Goal: Information Seeking & Learning: Check status

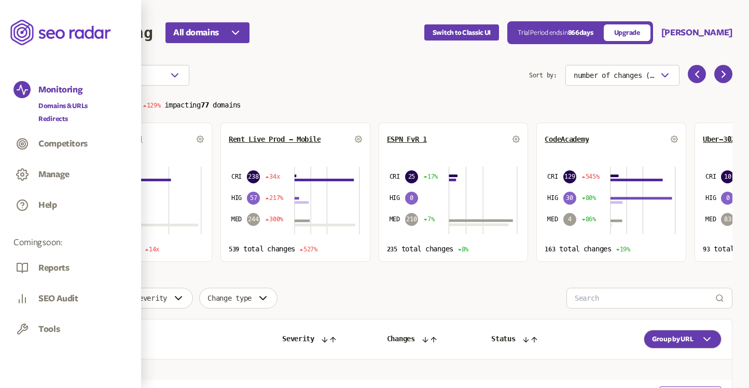
click at [51, 116] on link "Redirects" at bounding box center [62, 119] width 49 height 10
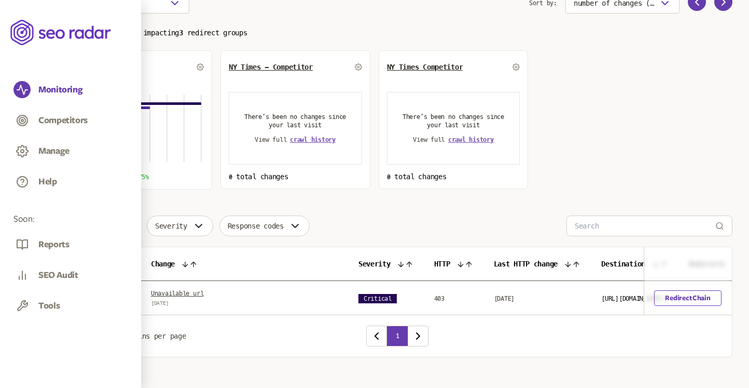
scroll to position [84, 0]
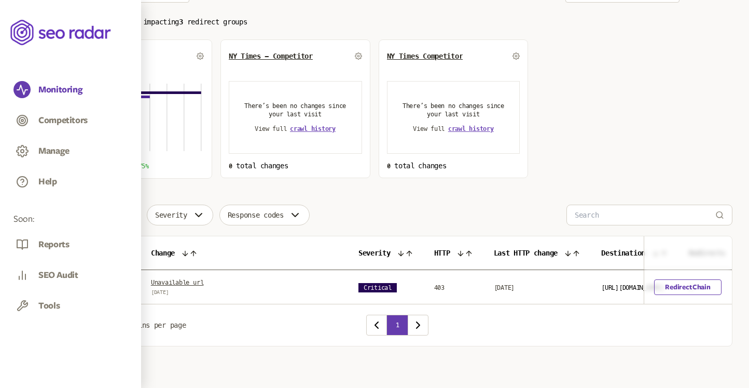
click at [185, 279] on link "Unavailable url" at bounding box center [177, 282] width 52 height 7
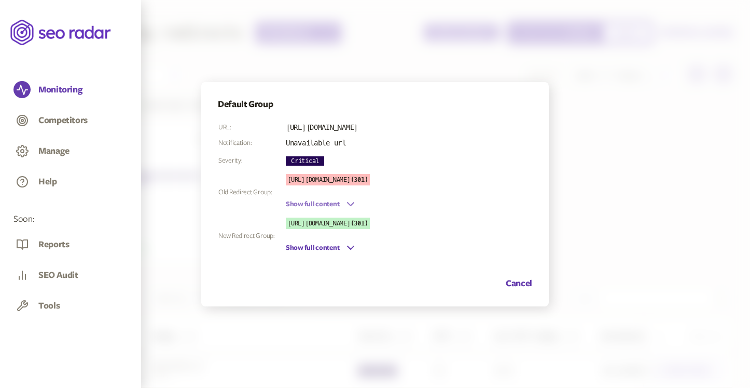
click at [346, 199] on icon "button" at bounding box center [350, 204] width 12 height 12
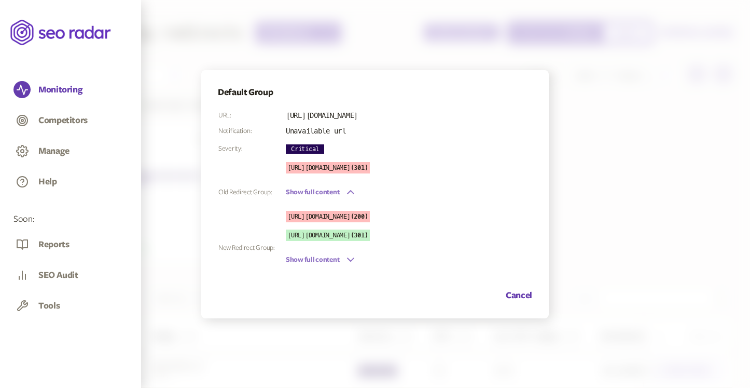
click at [332, 261] on button "Show full content" at bounding box center [321, 259] width 71 height 12
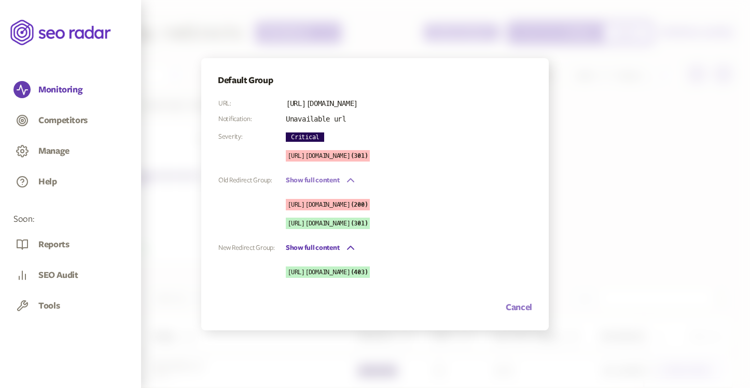
click at [517, 308] on button "Cancel" at bounding box center [519, 307] width 26 height 12
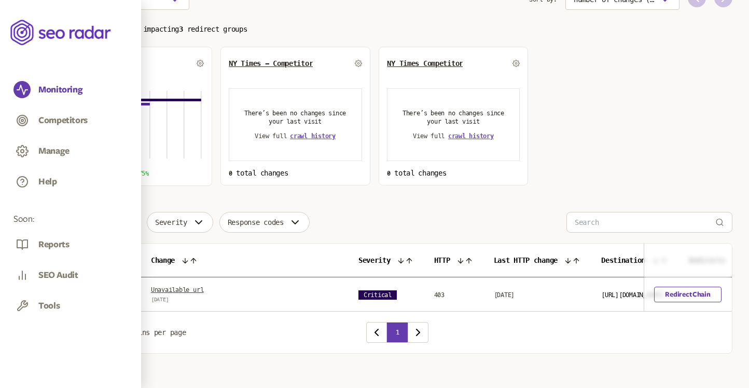
scroll to position [84, 0]
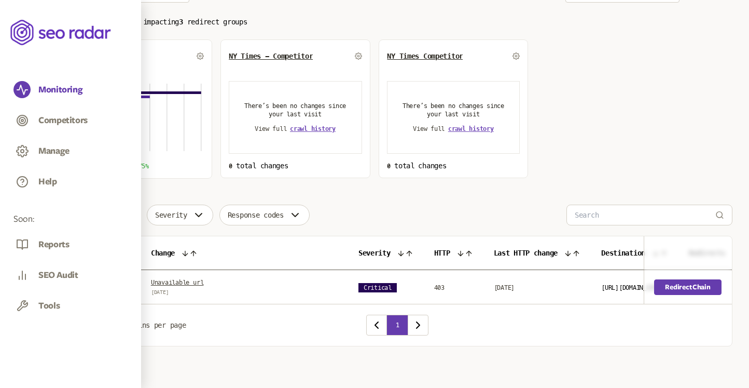
click at [688, 288] on link "Redirect Chain" at bounding box center [688, 287] width 67 height 16
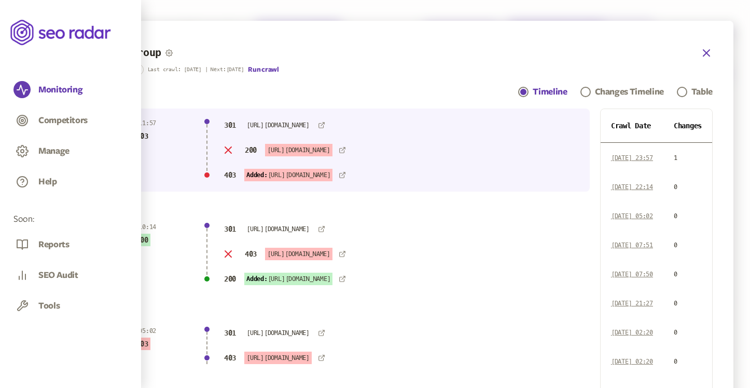
click at [706, 51] on icon "button" at bounding box center [706, 53] width 12 height 12
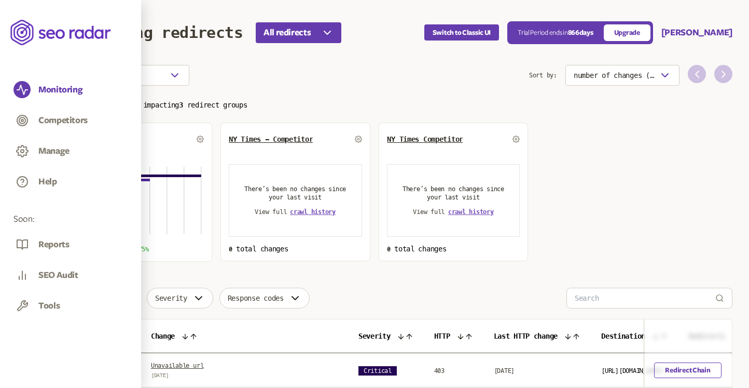
scroll to position [84, 0]
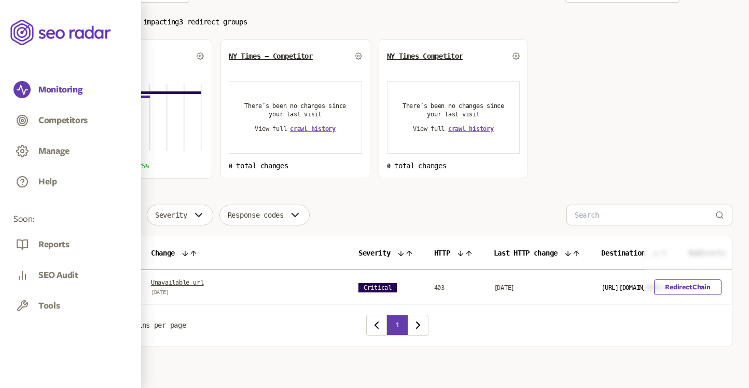
click at [179, 280] on link "Unavailable url" at bounding box center [177, 282] width 52 height 7
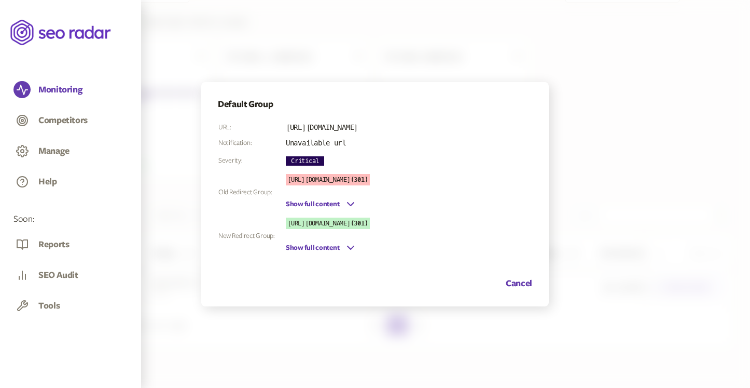
click at [594, 145] on div at bounding box center [375, 194] width 750 height 388
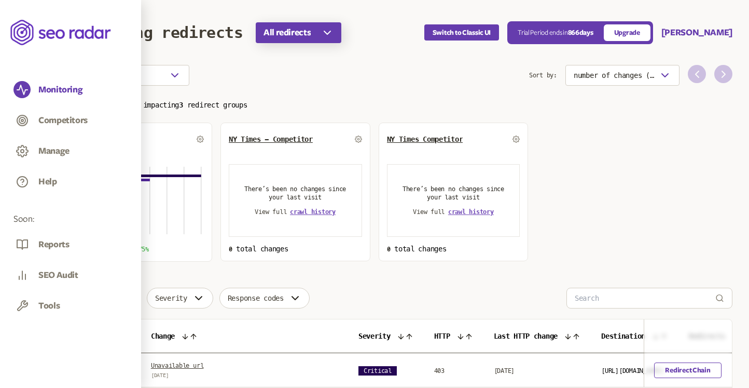
click at [283, 25] on button "All redirects" at bounding box center [299, 32] width 86 height 21
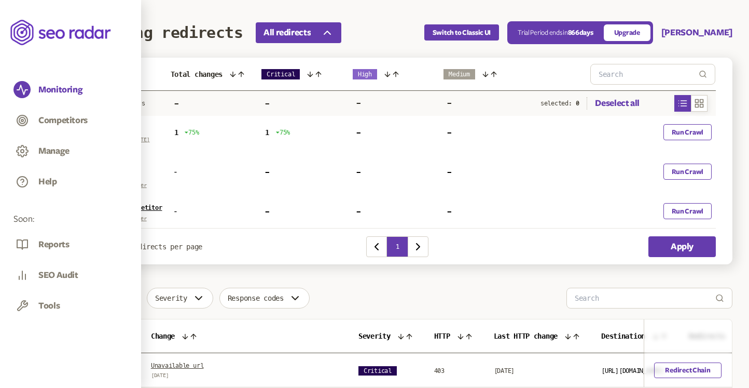
click at [111, 164] on span "NY Times - Competitor" at bounding box center [112, 168] width 35 height 20
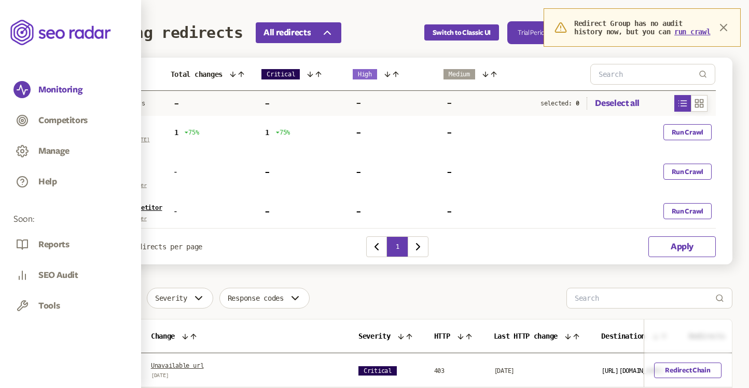
click at [675, 246] on button "Apply" at bounding box center [682, 246] width 67 height 21
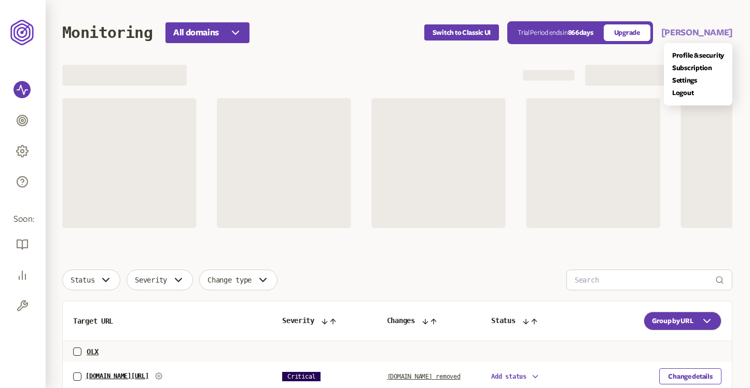
click at [710, 30] on button "[PERSON_NAME]" at bounding box center [696, 32] width 71 height 12
click at [682, 93] on link "Logout" at bounding box center [698, 93] width 52 height 8
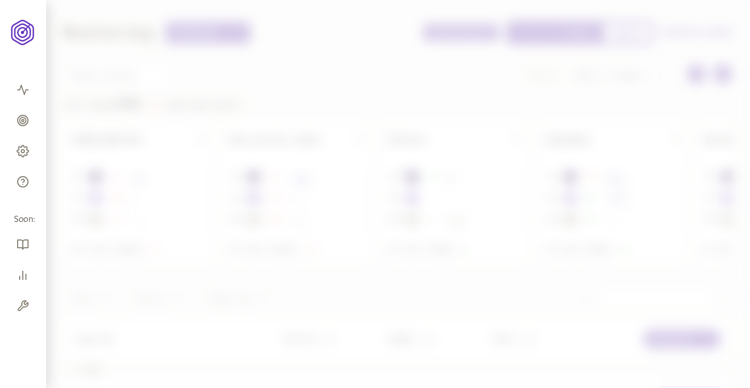
scroll to position [502, 0]
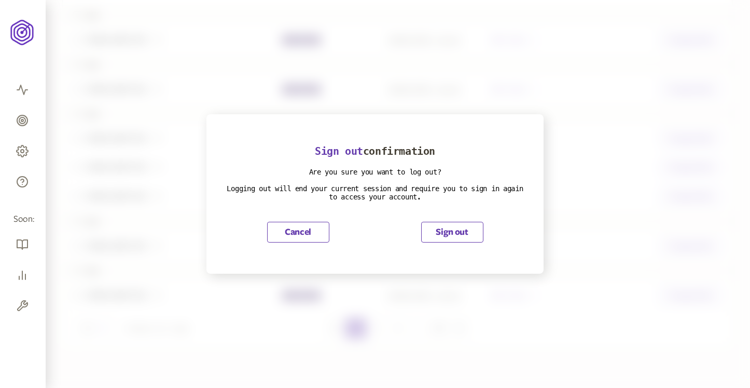
click at [472, 236] on button "Sign out" at bounding box center [452, 232] width 62 height 21
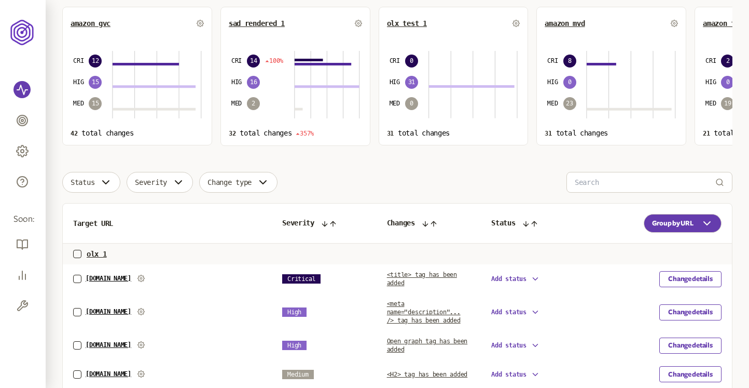
scroll to position [127, 0]
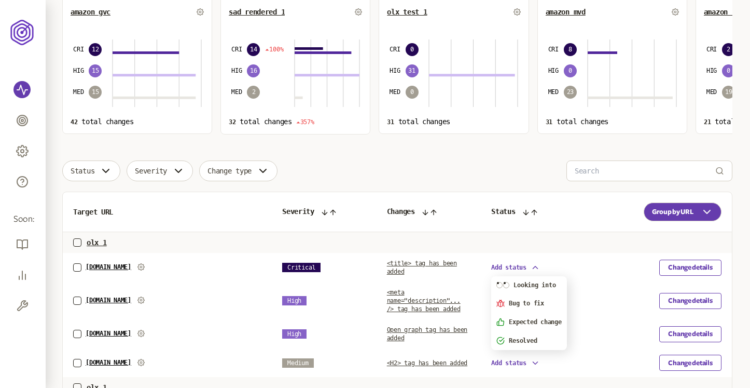
click at [510, 267] on span "Add status" at bounding box center [508, 267] width 35 height 7
click at [518, 288] on span "Looking into" at bounding box center [535, 284] width 42 height 7
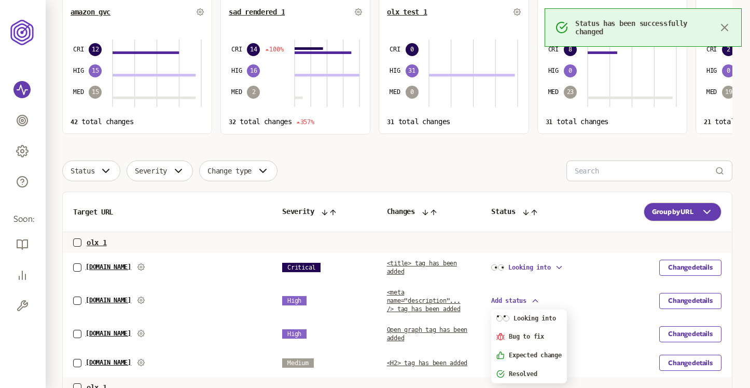
click at [535, 300] on icon "button" at bounding box center [535, 300] width 9 height 9
click at [528, 339] on span "Bug to fix" at bounding box center [526, 336] width 35 height 7
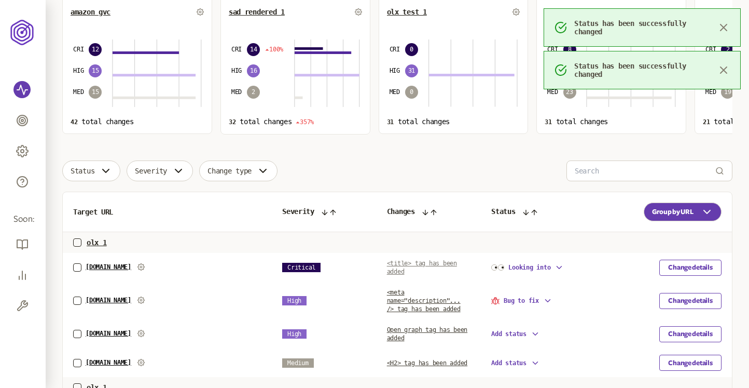
click at [405, 261] on span "<title> tag has been added" at bounding box center [422, 267] width 70 height 16
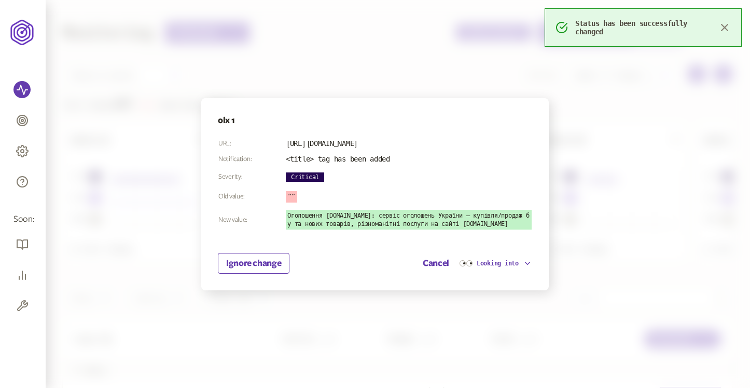
click at [278, 59] on div at bounding box center [375, 194] width 750 height 388
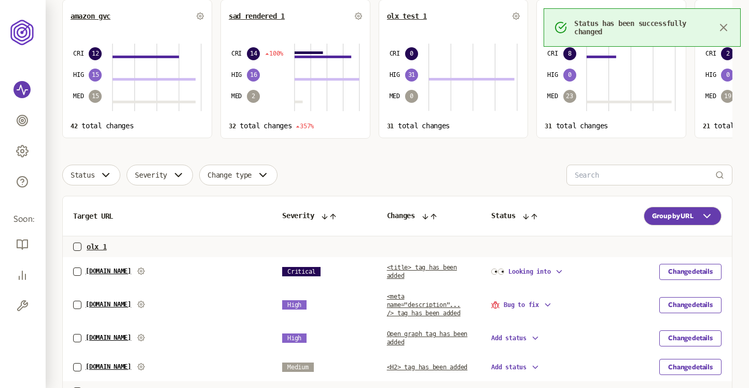
scroll to position [127, 0]
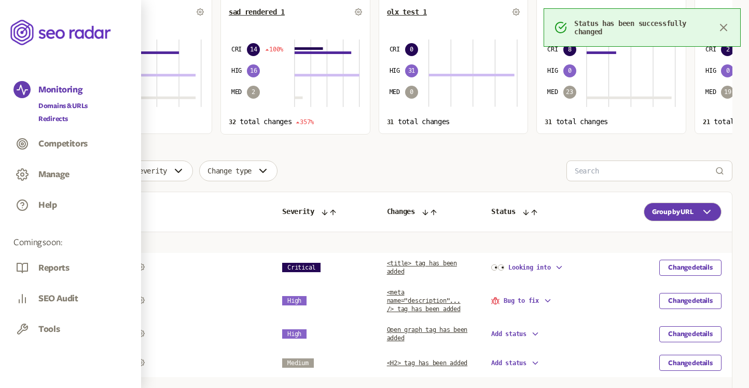
click at [56, 117] on link "Redirects" at bounding box center [62, 119] width 49 height 10
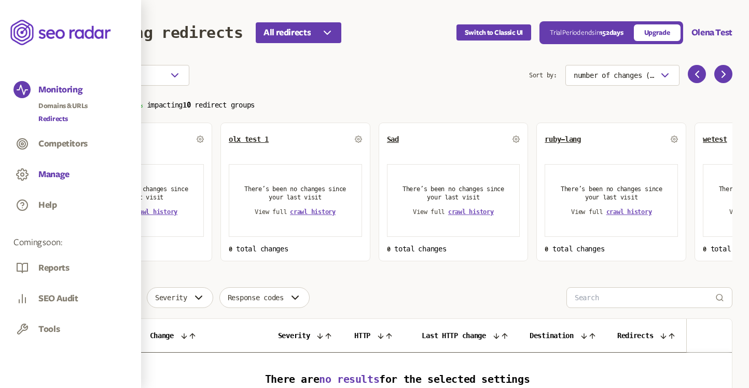
click at [49, 170] on button "Manage" at bounding box center [53, 174] width 31 height 11
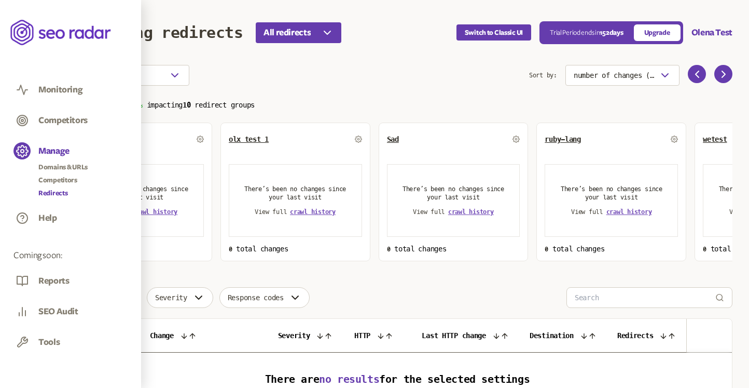
click at [53, 195] on link "Redirects" at bounding box center [62, 193] width 49 height 10
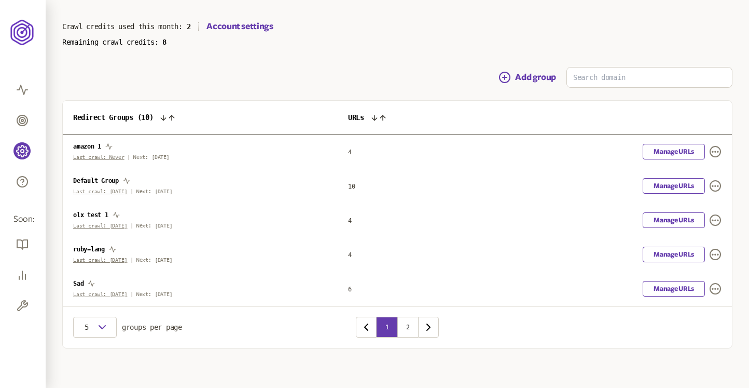
scroll to position [64, 0]
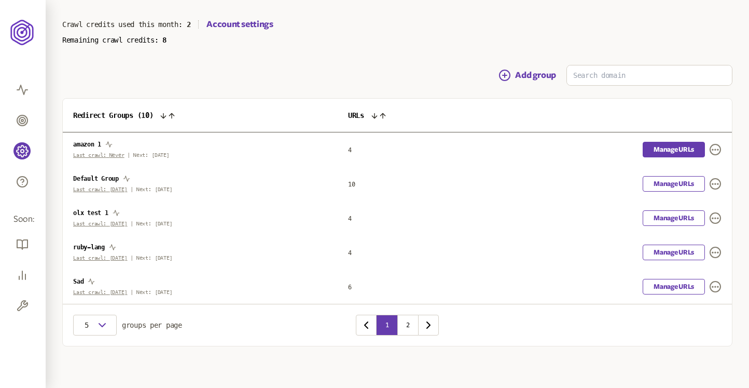
click at [657, 153] on link "Manage URLs" at bounding box center [674, 150] width 62 height 16
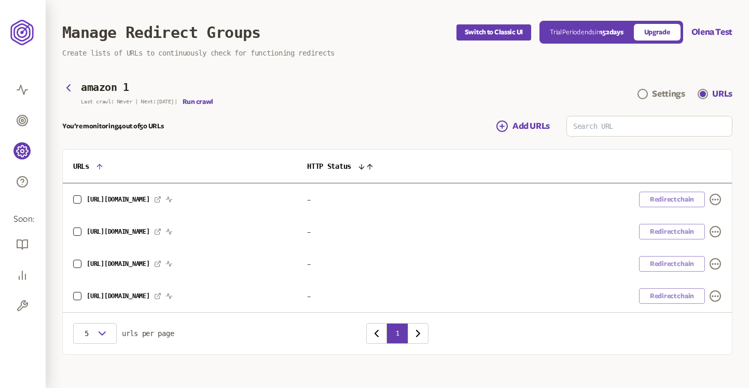
scroll to position [8, 0]
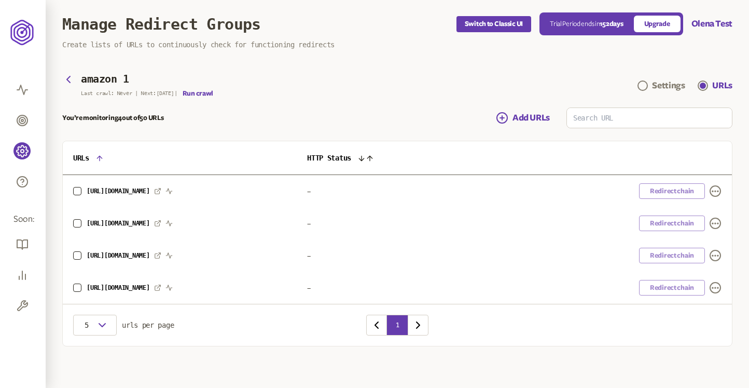
click at [663, 188] on div "Redirect chain" at bounding box center [614, 191] width 215 height 16
click at [664, 188] on div "Redirect chain" at bounding box center [614, 191] width 215 height 16
click at [669, 214] on td "Redirect chain" at bounding box center [614, 223] width 236 height 32
click at [663, 222] on div "Redirect chain" at bounding box center [614, 223] width 215 height 16
click at [662, 247] on div "Redirect chain" at bounding box center [614, 255] width 215 height 16
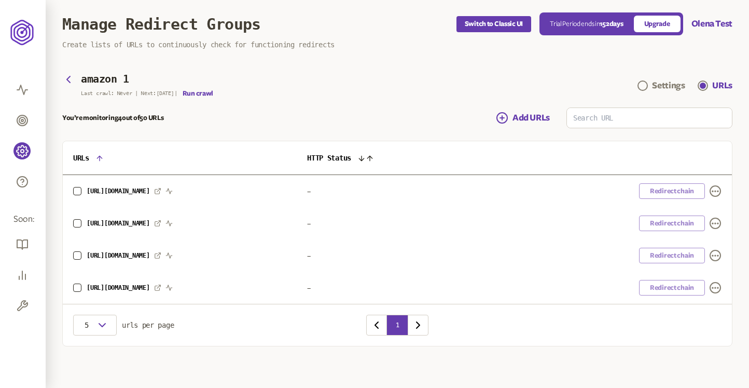
click at [660, 293] on div "Redirect chain" at bounding box center [614, 288] width 215 height 16
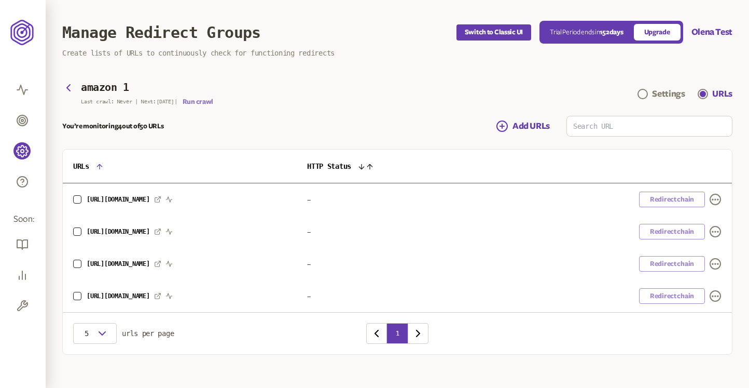
click at [200, 102] on button "Run crawl" at bounding box center [198, 102] width 31 height 8
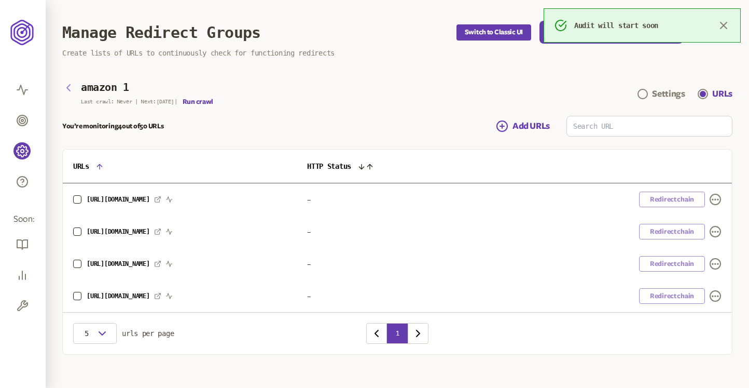
click at [65, 90] on icon "button" at bounding box center [68, 87] width 12 height 12
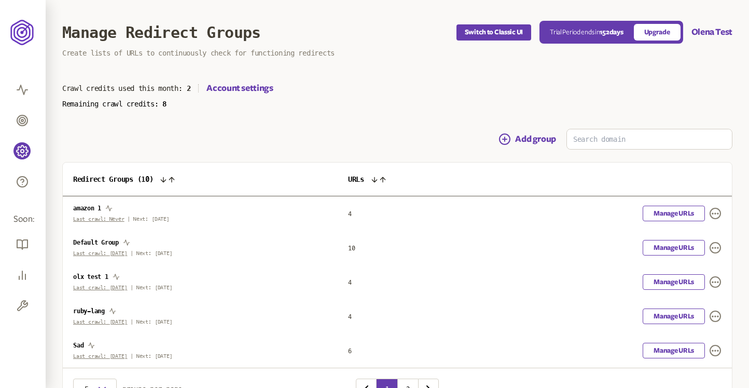
click at [90, 277] on span "olx test 1" at bounding box center [90, 276] width 35 height 7
click at [105, 283] on div "olx test 1 Last crawl: 20th Aug | Next: 23rd Jul" at bounding box center [200, 282] width 254 height 18
click at [661, 281] on link "Manage URLs" at bounding box center [674, 282] width 62 height 16
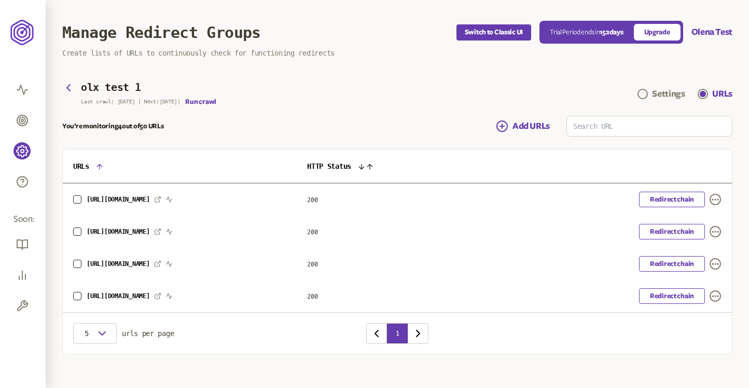
click at [113, 232] on span "http://www.olx.ua/" at bounding box center [118, 231] width 63 height 7
click at [652, 196] on link "Redirect chain" at bounding box center [672, 199] width 66 height 16
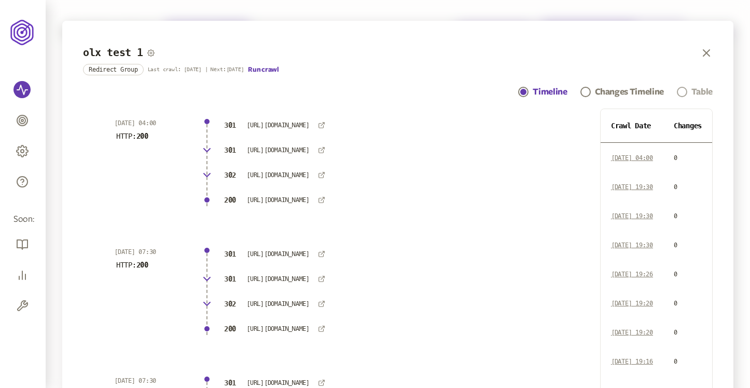
click at [685, 91] on span "Navigation" at bounding box center [682, 92] width 10 height 10
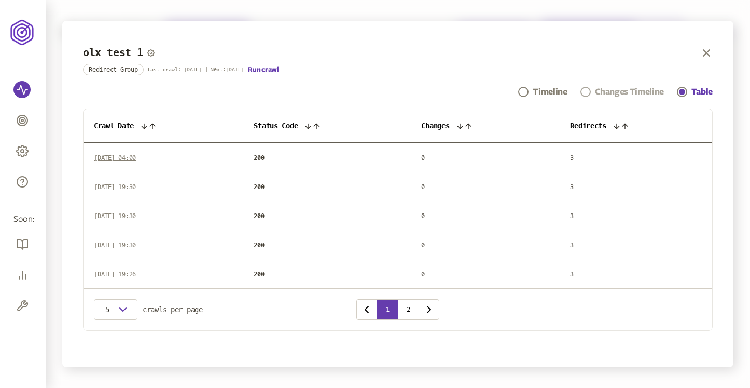
click at [590, 89] on link "Changes Timeline" at bounding box center [623, 92] width 84 height 12
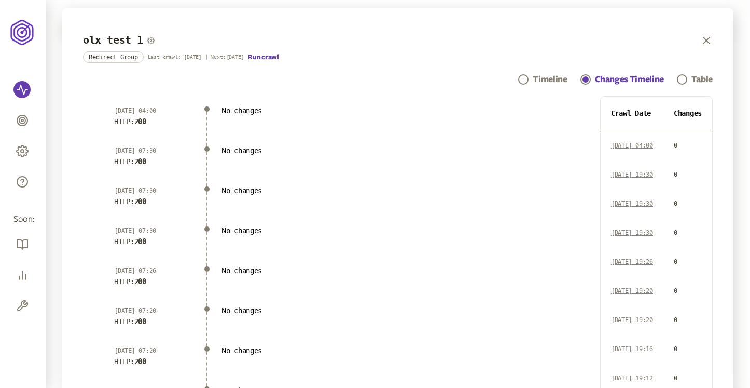
scroll to position [4, 0]
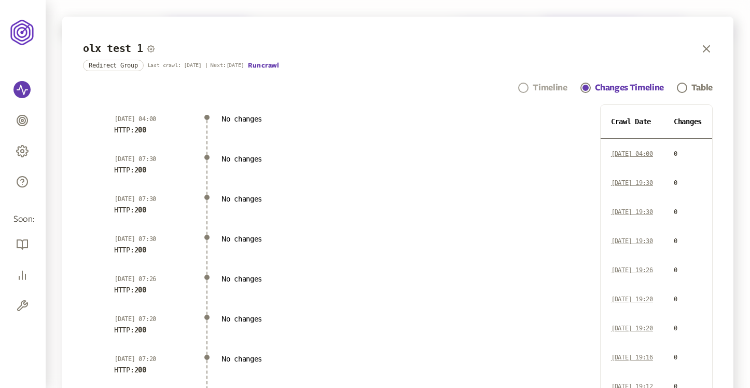
click at [527, 88] on span "Navigation" at bounding box center [523, 87] width 10 height 10
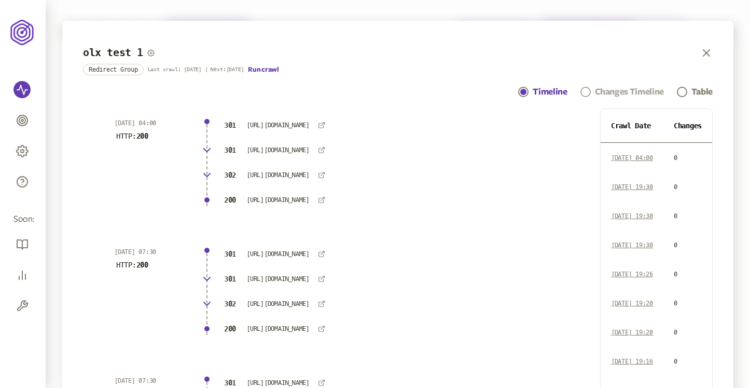
click at [592, 92] on link "Changes Timeline" at bounding box center [623, 92] width 84 height 12
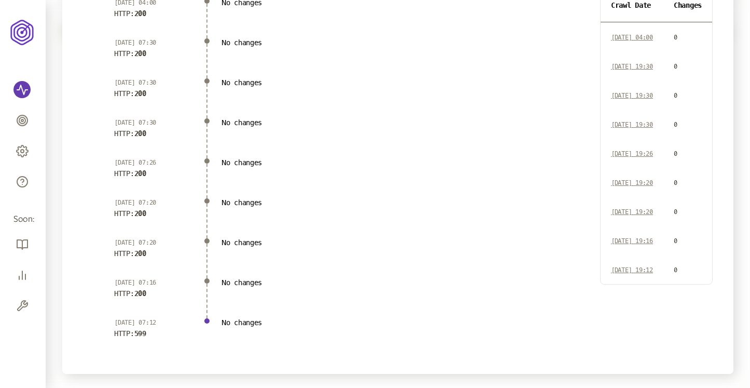
scroll to position [127, 0]
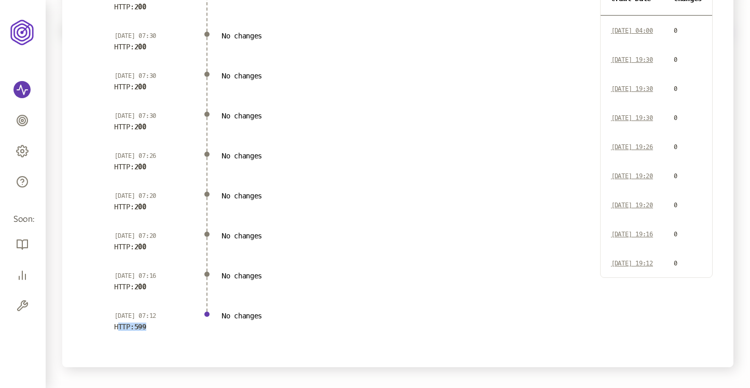
drag, startPoint x: 158, startPoint y: 327, endPoint x: 120, endPoint y: 327, distance: 37.4
click at [120, 327] on div "30 Jul 2025 | 07:12 HTTP: 599" at bounding box center [153, 320] width 78 height 19
click at [239, 321] on li "No changes" at bounding box center [400, 320] width 357 height 19
drag, startPoint x: 162, startPoint y: 289, endPoint x: 120, endPoint y: 288, distance: 42.1
click at [120, 288] on div "30 Jul 2025 | 07:16 HTTP: 200" at bounding box center [153, 280] width 78 height 19
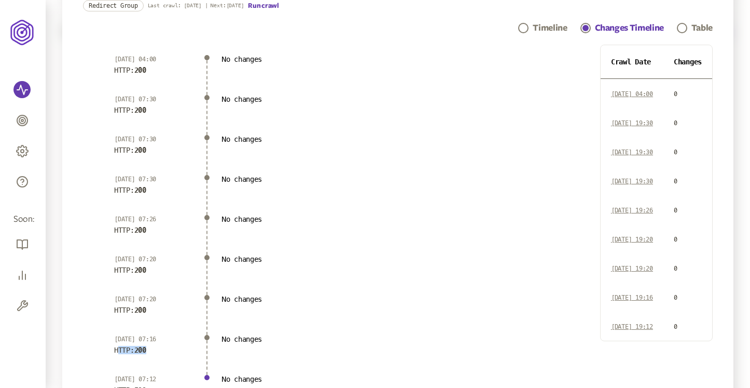
scroll to position [63, 0]
click at [538, 28] on div "Timeline" at bounding box center [550, 29] width 34 height 12
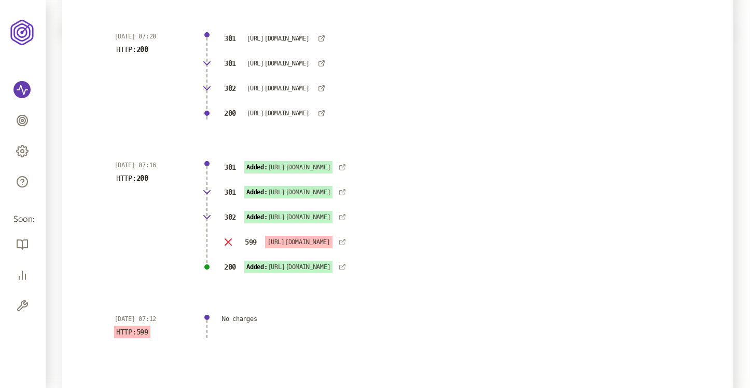
scroll to position [887, 0]
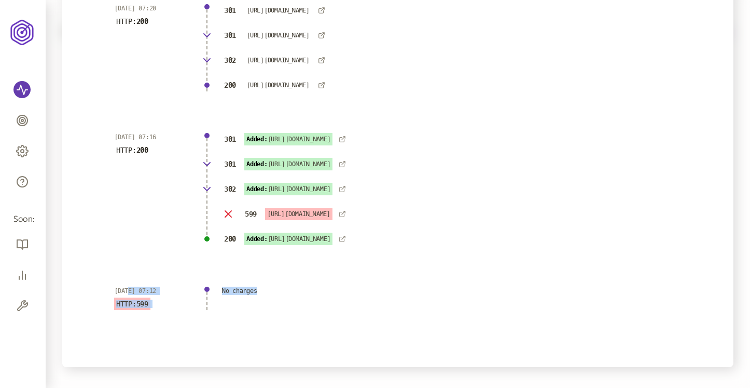
drag, startPoint x: 127, startPoint y: 294, endPoint x: 231, endPoint y: 309, distance: 104.8
click at [231, 308] on div "30 Jul 2025 | 07:12 HTTP: 599 No changes" at bounding box center [347, 298] width 486 height 44
click at [245, 208] on p "599" at bounding box center [251, 214] width 16 height 12
drag, startPoint x: 232, startPoint y: 212, endPoint x: 311, endPoint y: 218, distance: 78.5
click at [311, 218] on div "599 http://olx.ua/" at bounding box center [400, 214] width 357 height 12
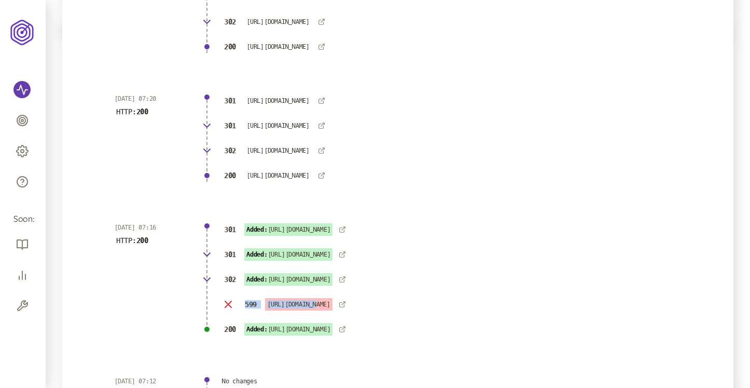
scroll to position [793, 0]
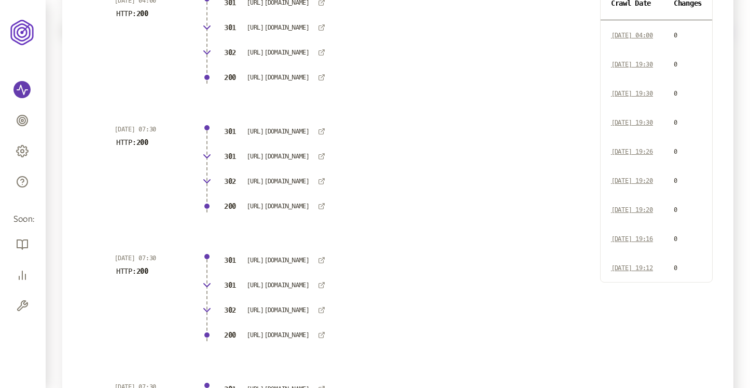
scroll to position [0, 0]
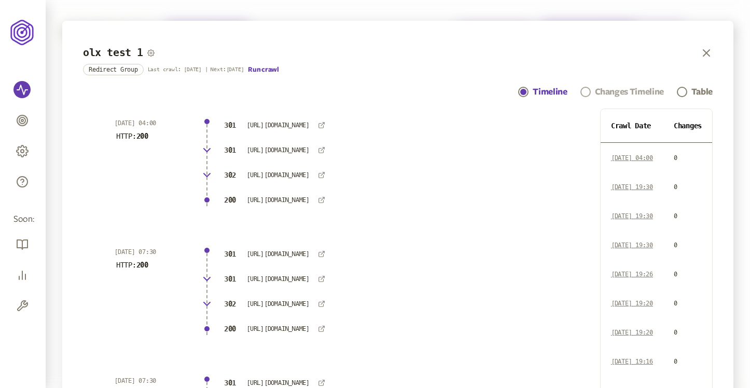
click at [614, 93] on div "Changes Timeline" at bounding box center [629, 92] width 69 height 12
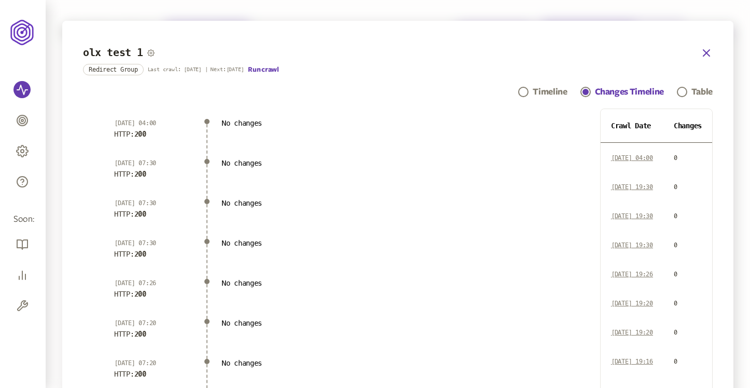
click at [707, 53] on icon "button" at bounding box center [706, 53] width 12 height 12
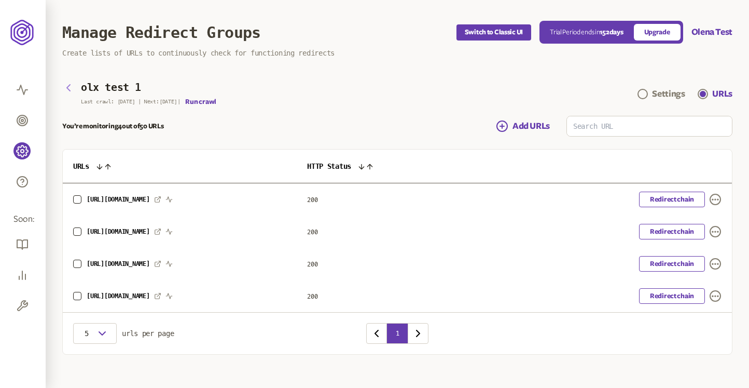
click at [68, 86] on icon "button" at bounding box center [68, 88] width 3 height 6
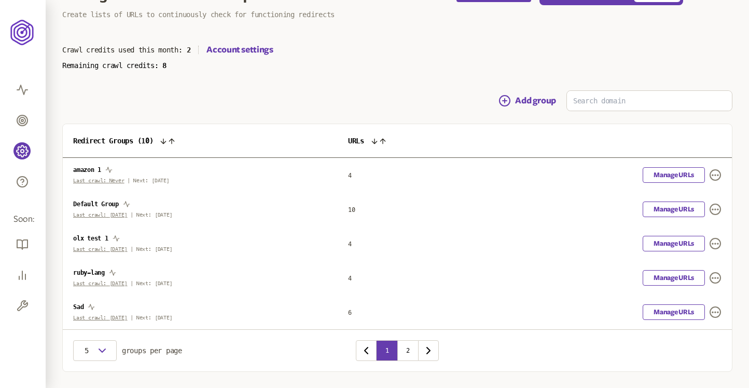
scroll to position [64, 0]
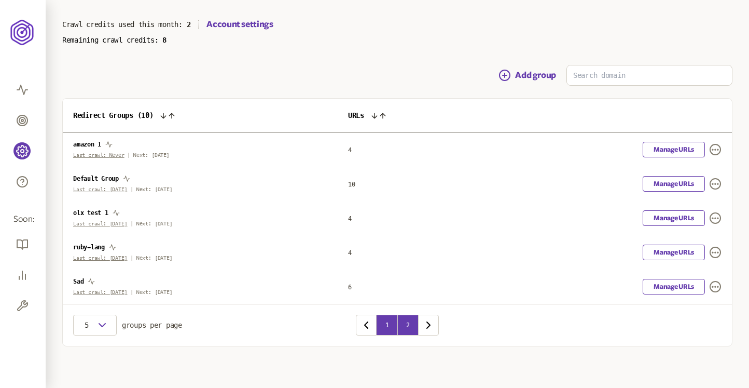
click at [409, 318] on button "2" at bounding box center [407, 324] width 21 height 21
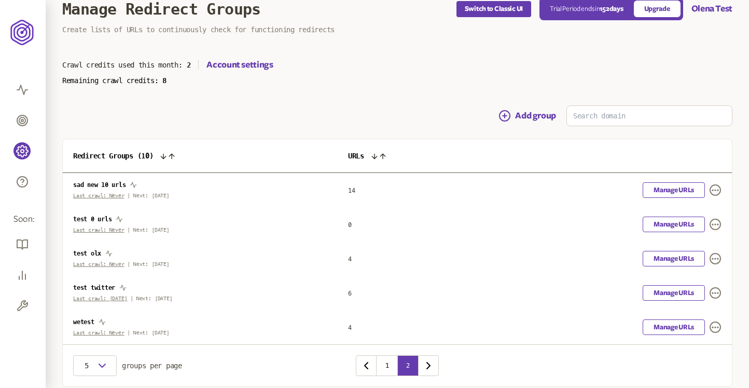
scroll to position [64, 0]
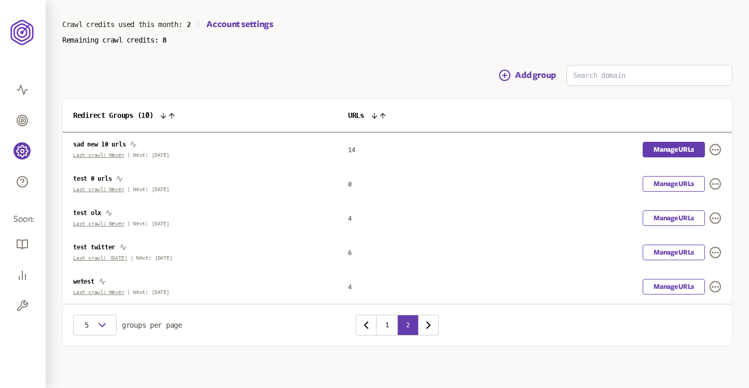
click at [693, 148] on link "Manage URLs" at bounding box center [674, 150] width 62 height 16
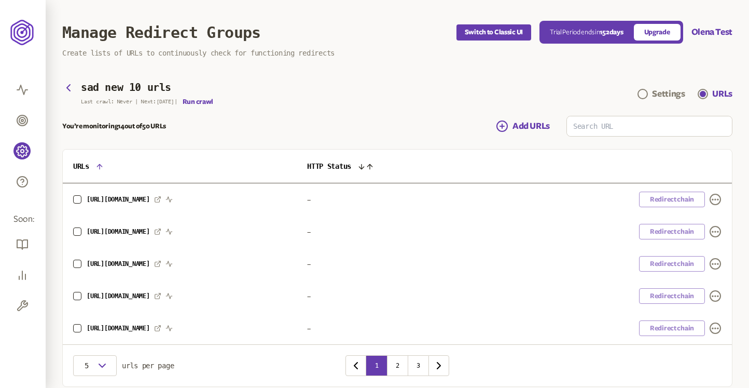
scroll to position [40, 0]
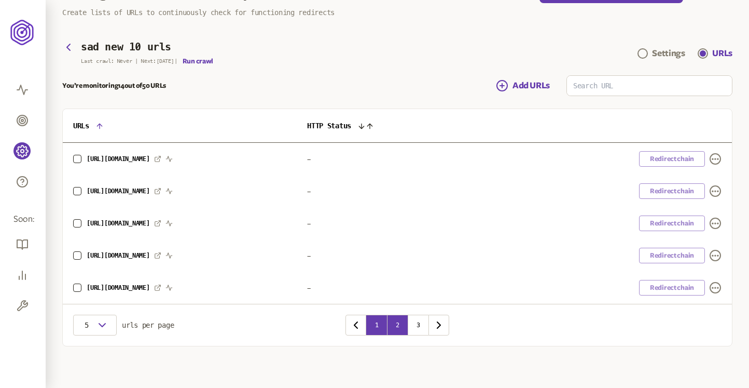
click at [399, 325] on button "2" at bounding box center [397, 324] width 21 height 21
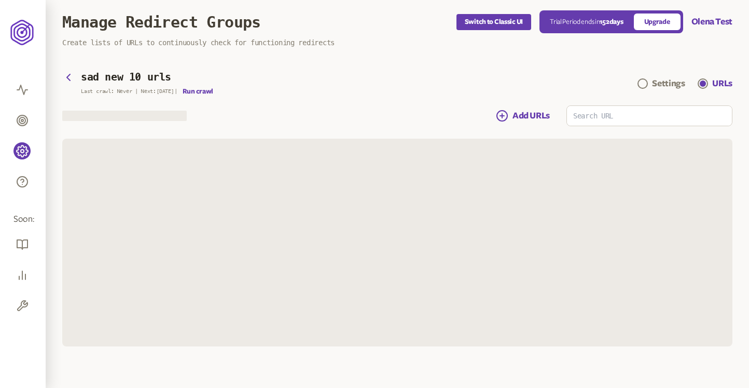
scroll to position [40, 0]
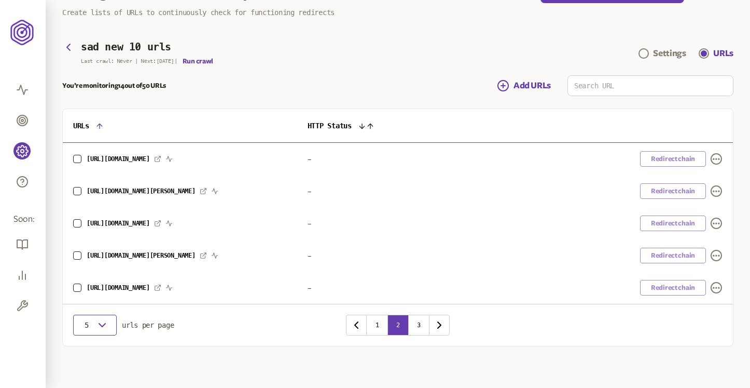
click at [107, 322] on icon "button" at bounding box center [102, 325] width 12 height 12
click at [87, 365] on div "20" at bounding box center [94, 369] width 27 height 8
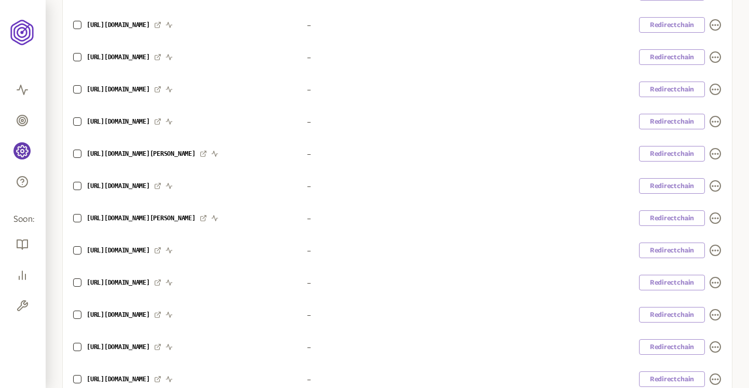
scroll to position [207, 0]
click at [218, 186] on icon "button" at bounding box center [214, 185] width 7 height 7
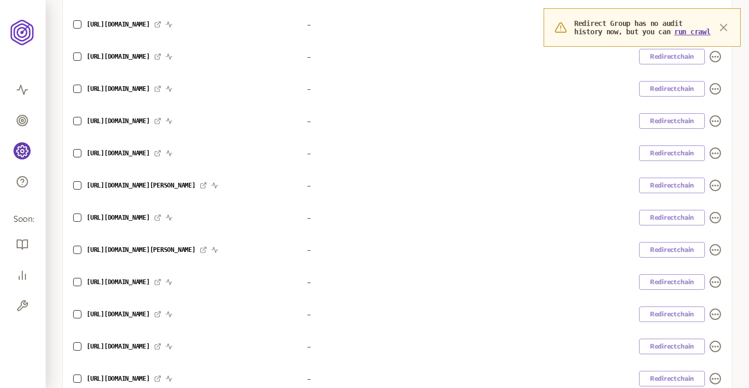
click at [723, 31] on icon "button" at bounding box center [724, 27] width 6 height 6
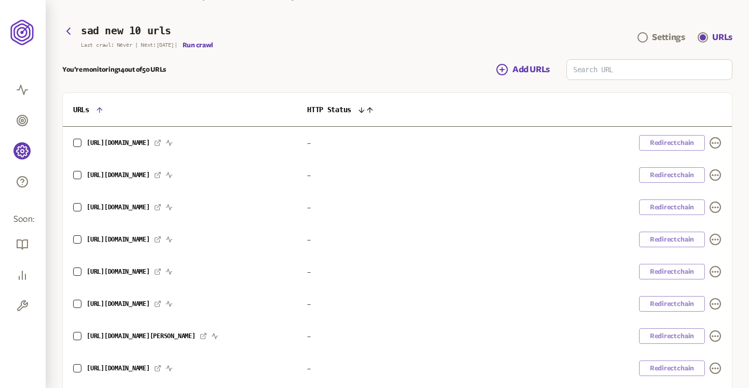
scroll to position [0, 0]
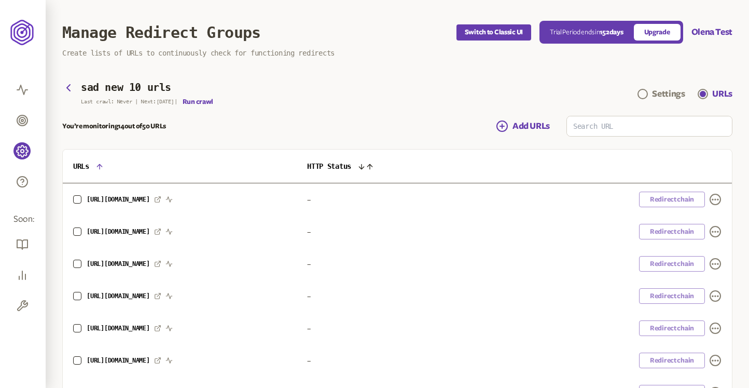
click at [677, 198] on div "Redirect chain" at bounding box center [614, 199] width 215 height 16
click at [66, 87] on icon "button" at bounding box center [68, 87] width 12 height 12
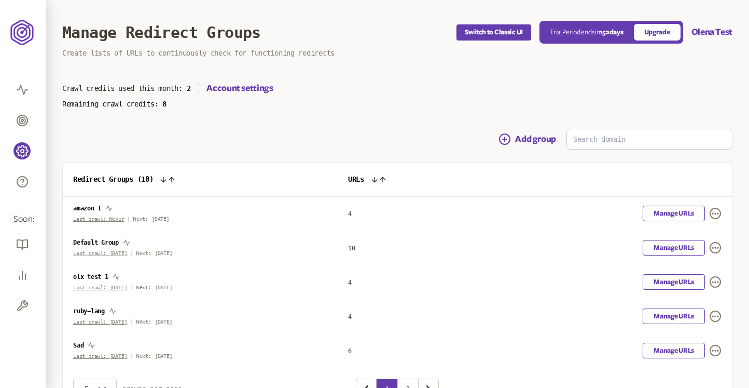
scroll to position [64, 0]
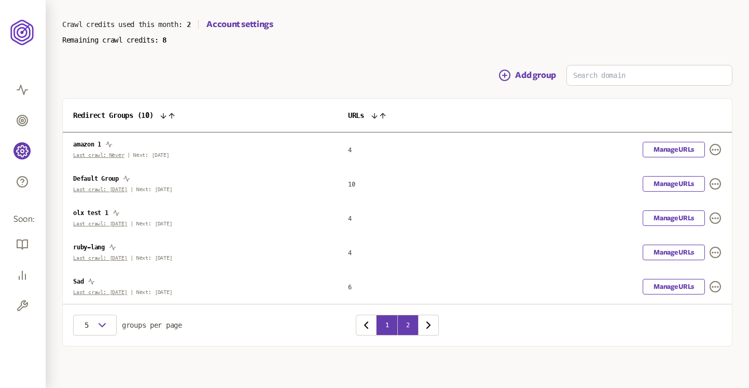
click at [407, 323] on button "2" at bounding box center [407, 324] width 21 height 21
click at [663, 149] on link "Manage URLs" at bounding box center [674, 150] width 62 height 16
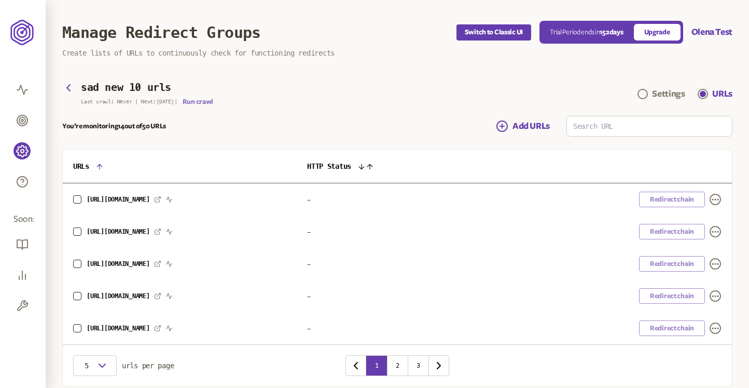
click at [209, 102] on button "Run crawl" at bounding box center [198, 102] width 31 height 8
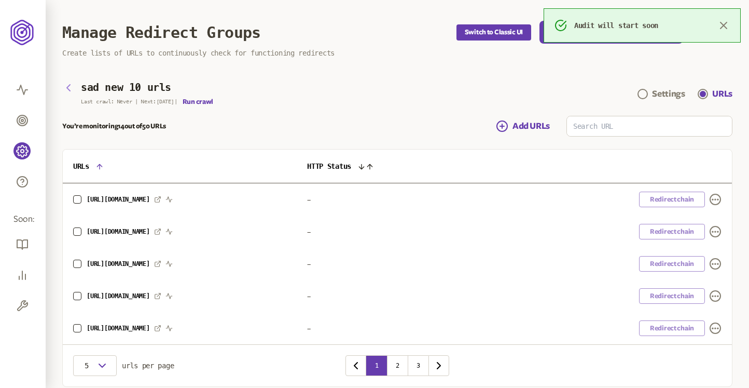
click at [67, 89] on icon "button" at bounding box center [68, 87] width 12 height 12
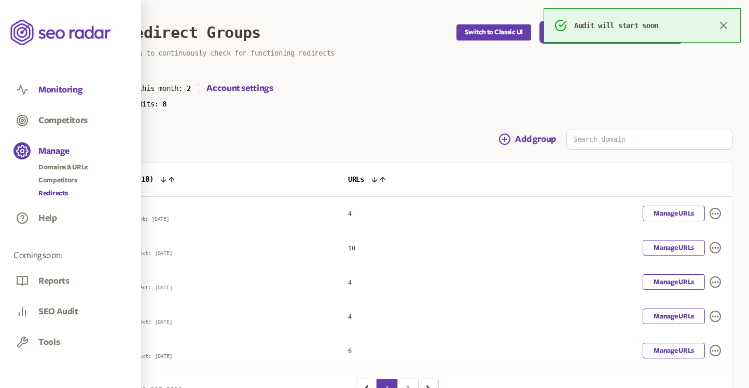
click at [62, 87] on button "Monitoring" at bounding box center [60, 89] width 44 height 11
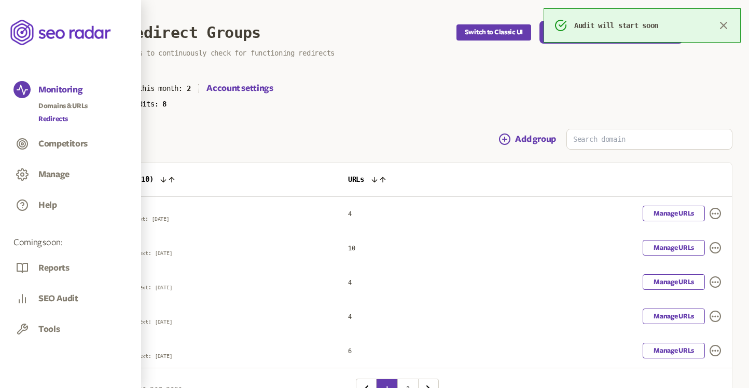
click at [52, 119] on link "Redirects" at bounding box center [62, 119] width 49 height 10
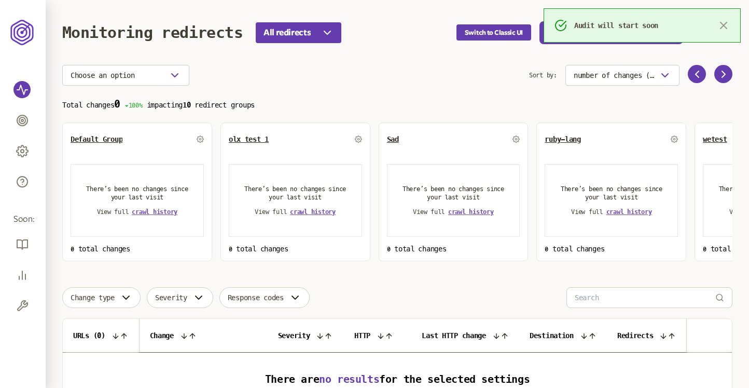
click at [721, 22] on icon "button" at bounding box center [724, 25] width 12 height 12
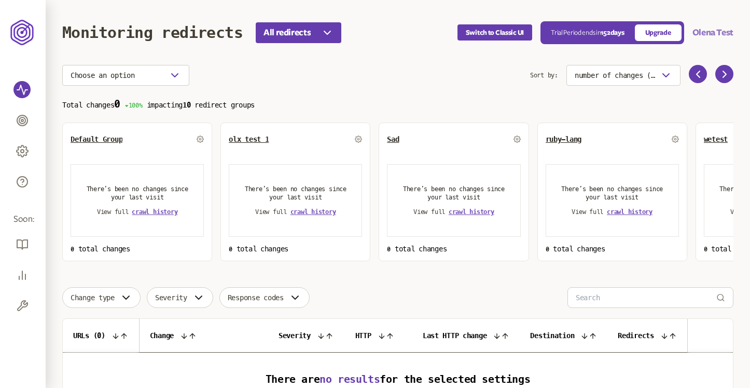
click at [707, 28] on button "Olena Test" at bounding box center [713, 32] width 41 height 12
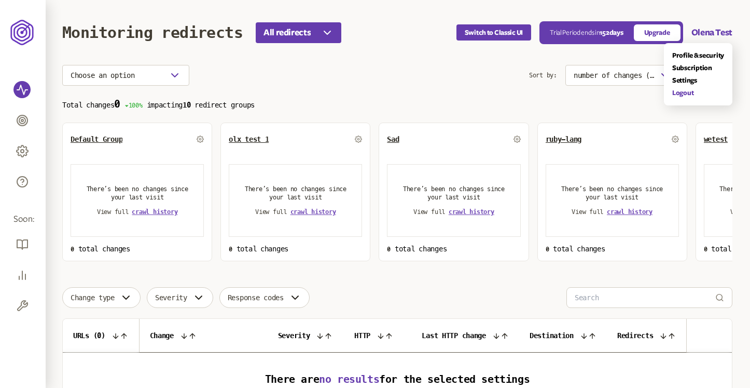
click at [682, 91] on link "Logout" at bounding box center [698, 93] width 52 height 8
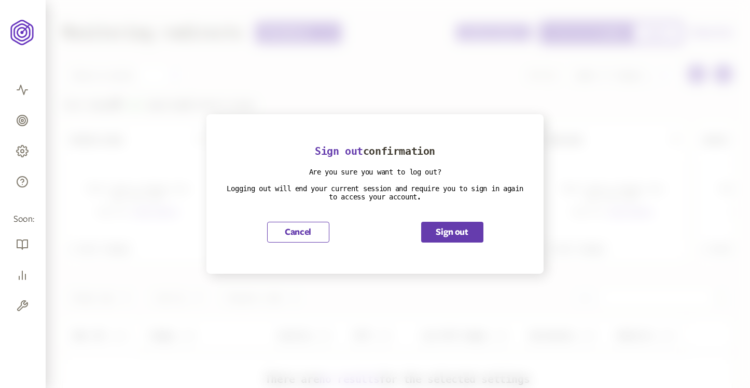
scroll to position [103, 0]
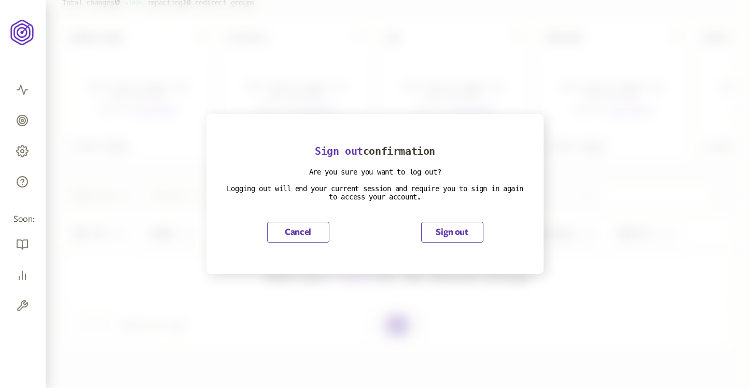
click at [453, 231] on button "Sign out" at bounding box center [452, 232] width 62 height 21
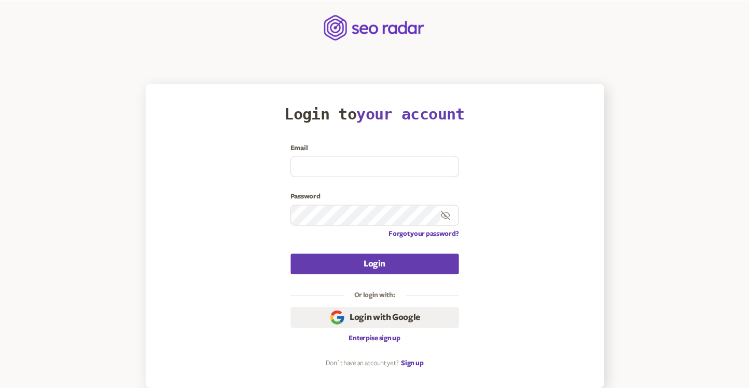
scroll to position [4, 0]
type input "clay@seoradar.com"
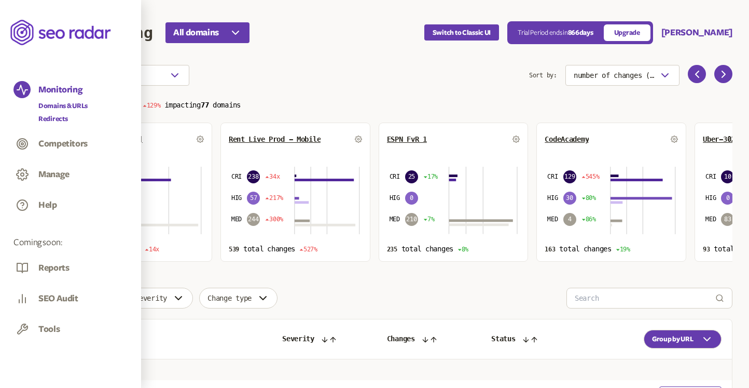
click at [48, 118] on link "Redirects" at bounding box center [62, 119] width 49 height 10
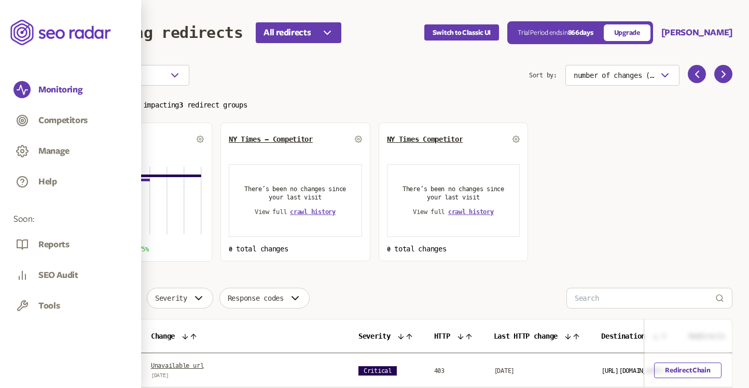
click at [100, 140] on span "Default Group" at bounding box center [97, 139] width 52 height 8
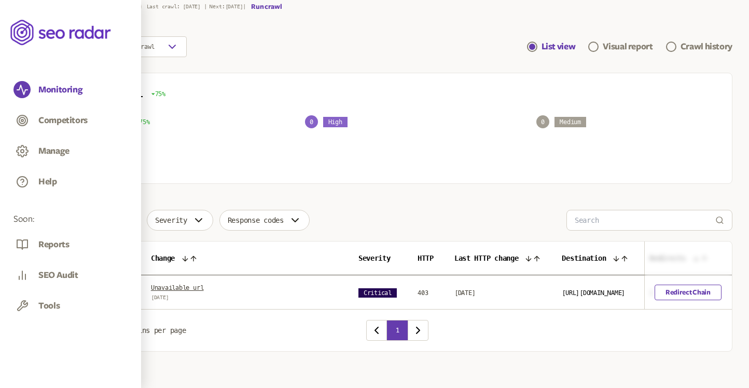
scroll to position [84, 0]
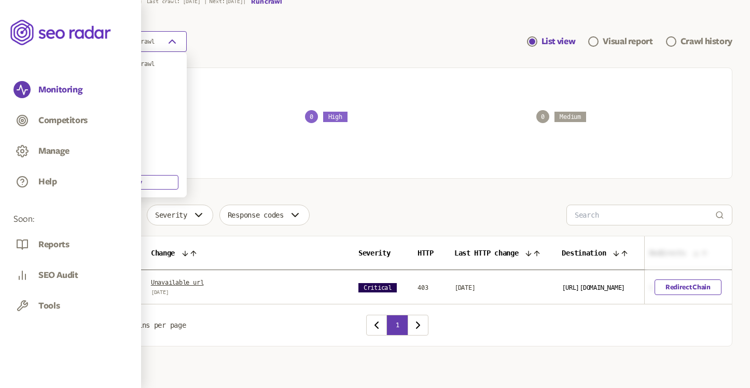
click at [168, 38] on icon "button" at bounding box center [172, 41] width 12 height 12
click at [130, 82] on div "Crawl 1st Sep 2025" at bounding box center [125, 80] width 108 height 8
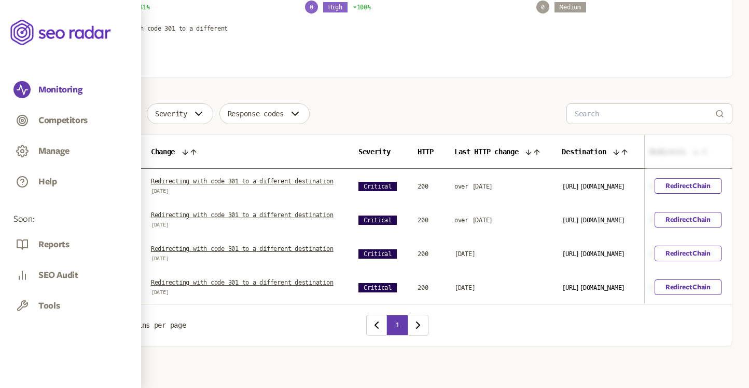
scroll to position [227, 0]
click at [251, 177] on link "Redirecting with code 301 to a different destination" at bounding box center [242, 180] width 183 height 7
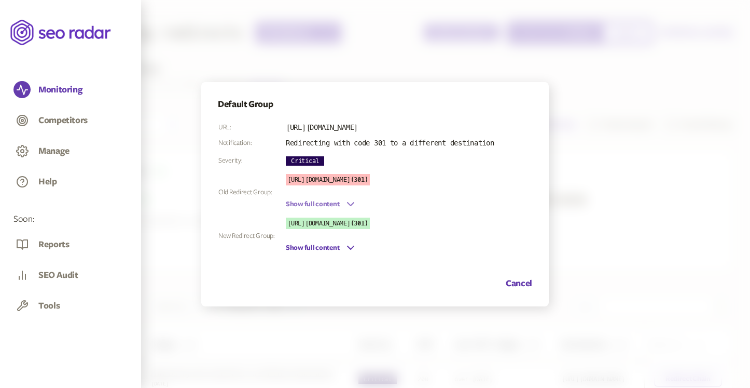
click at [346, 203] on icon "button" at bounding box center [350, 204] width 12 height 12
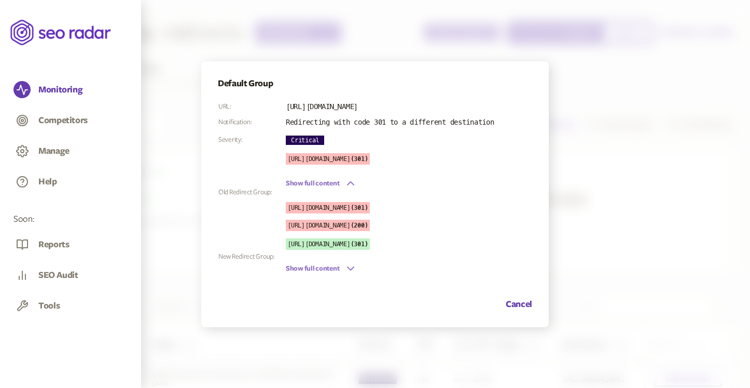
click at [335, 269] on button "Show full content" at bounding box center [321, 268] width 71 height 12
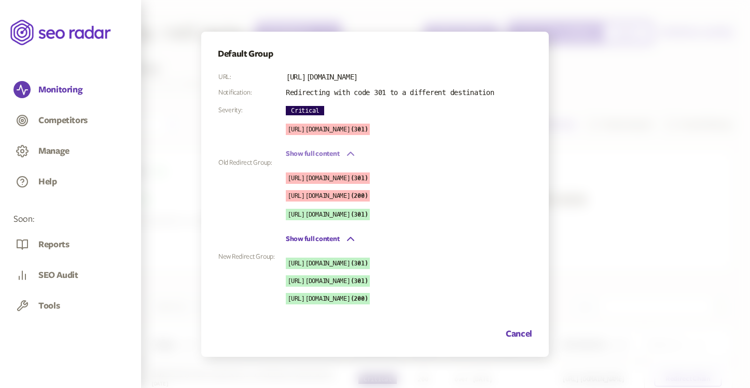
click at [335, 154] on button "Show full content" at bounding box center [321, 153] width 71 height 12
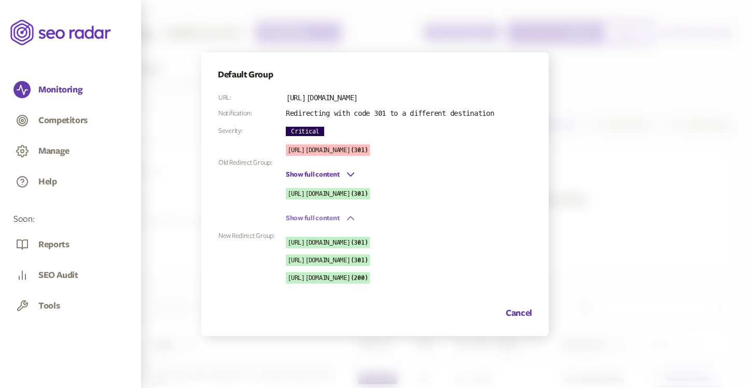
click at [325, 213] on button "Show full content" at bounding box center [321, 218] width 71 height 12
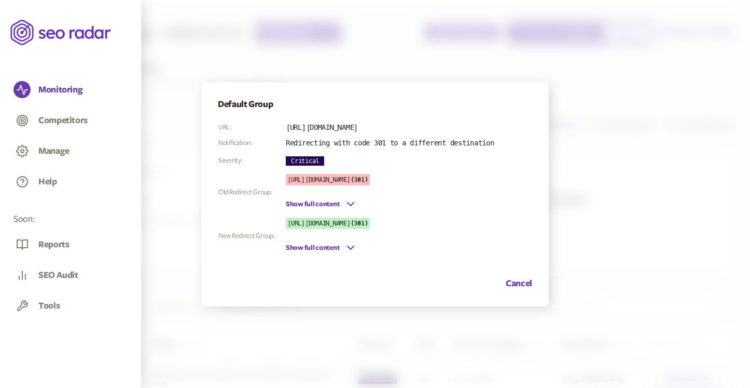
click at [420, 57] on div at bounding box center [375, 194] width 750 height 388
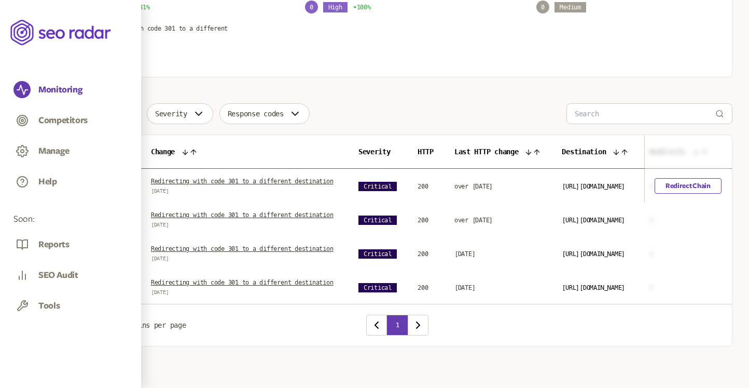
scroll to position [227, 0]
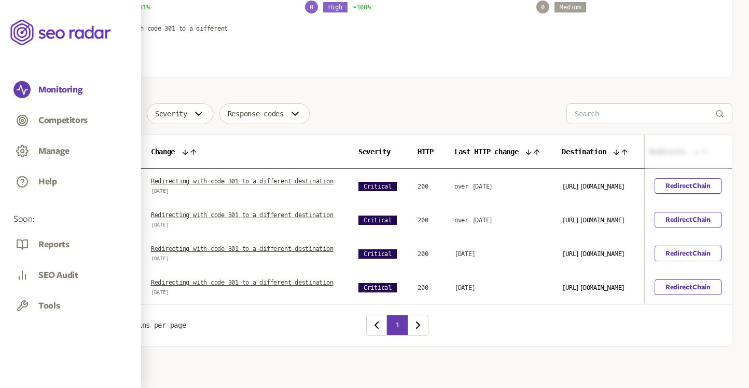
click at [309, 245] on link "Redirecting with code 301 to a different destination" at bounding box center [242, 248] width 183 height 7
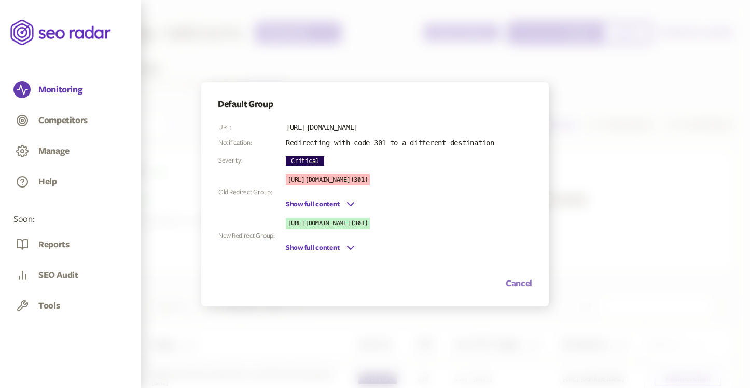
click at [523, 283] on button "Cancel" at bounding box center [519, 283] width 26 height 12
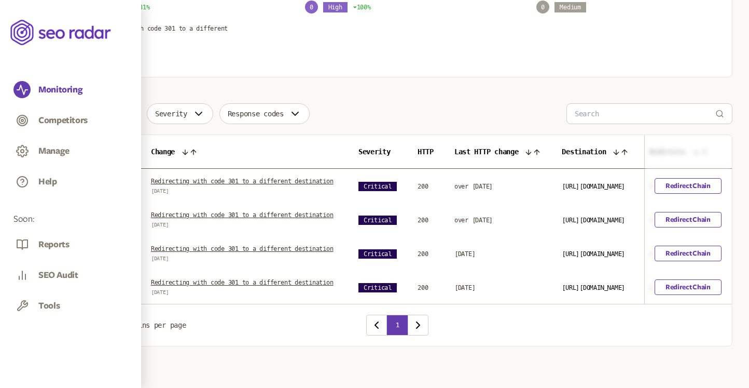
scroll to position [227, 0]
click at [694, 245] on link "Redirect Chain" at bounding box center [688, 253] width 67 height 16
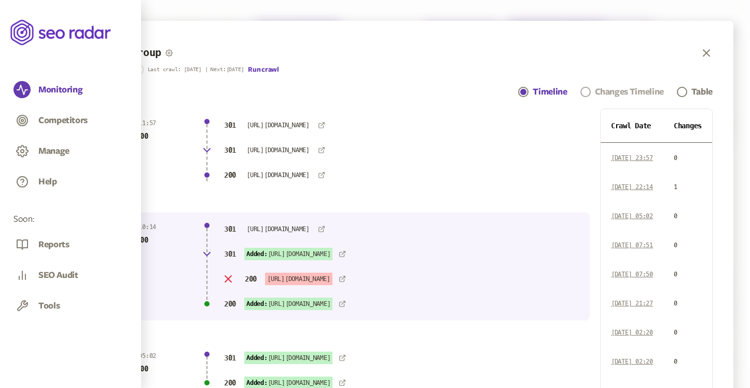
click at [610, 91] on div "Changes Timeline" at bounding box center [629, 92] width 69 height 12
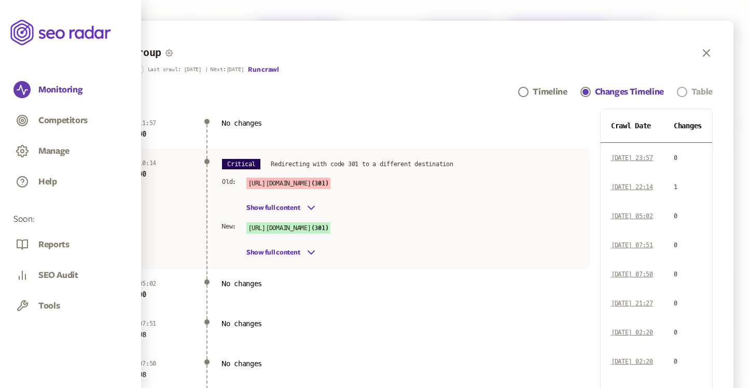
click at [689, 93] on link "Table" at bounding box center [695, 92] width 36 height 12
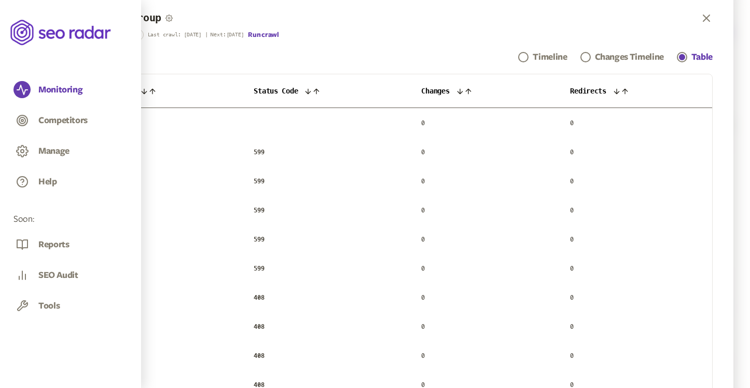
scroll to position [32, 0]
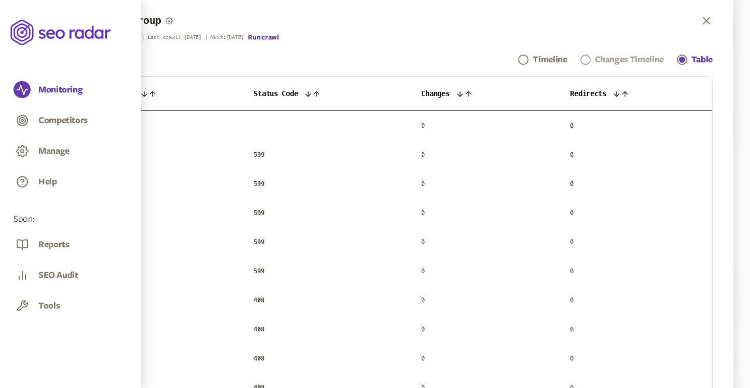
click at [588, 57] on span "Navigation" at bounding box center [586, 59] width 10 height 10
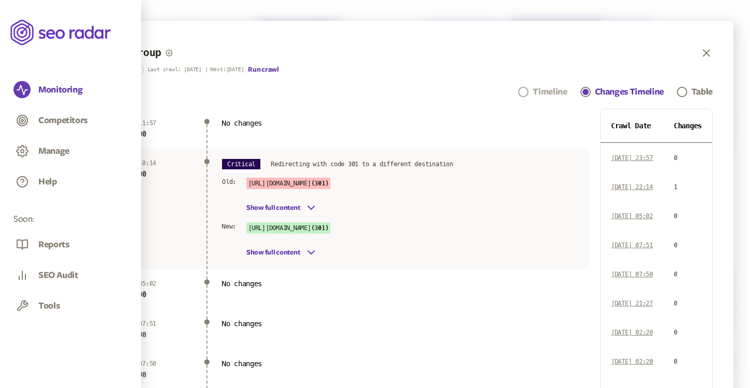
click at [523, 94] on span "Navigation" at bounding box center [523, 92] width 10 height 10
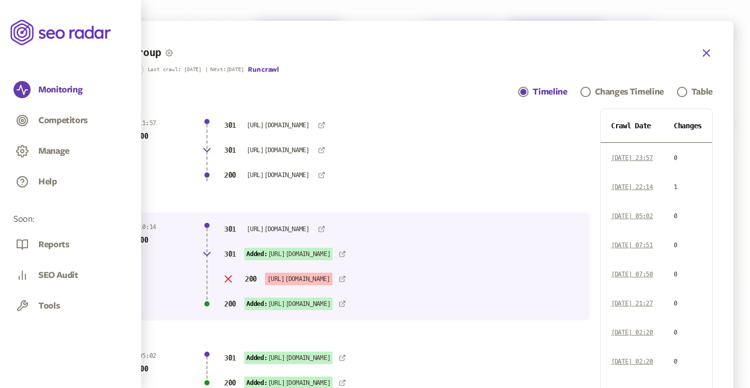
click at [708, 55] on icon "button" at bounding box center [706, 53] width 6 height 6
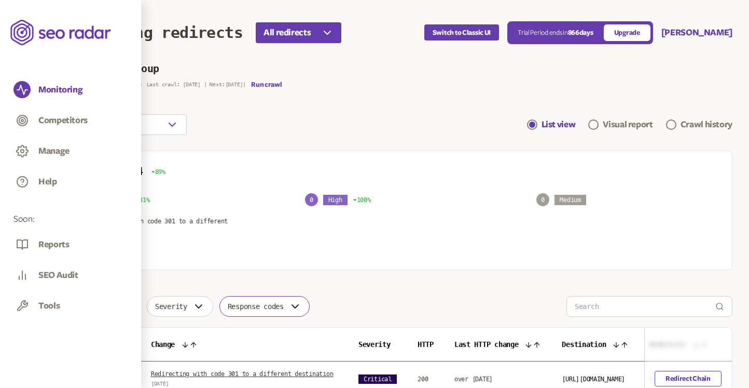
click at [284, 309] on span "Response codes" at bounding box center [256, 306] width 56 height 8
click at [272, 243] on div "Total changes: 4 89% 4 Critical 81% 4 redirecting with code 301 to a different …" at bounding box center [397, 209] width 670 height 119
click at [148, 122] on button "Crawl [DATE]" at bounding box center [124, 124] width 125 height 21
click at [133, 177] on div "Crawl [DATE]" at bounding box center [125, 179] width 108 height 8
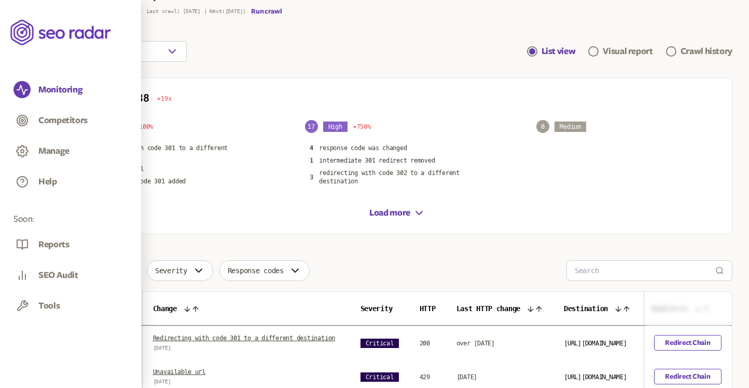
scroll to position [76, 0]
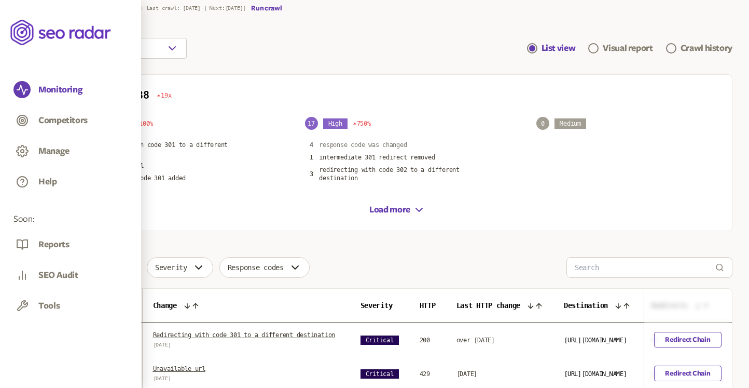
click at [341, 142] on p "response code was changed" at bounding box center [363, 145] width 88 height 8
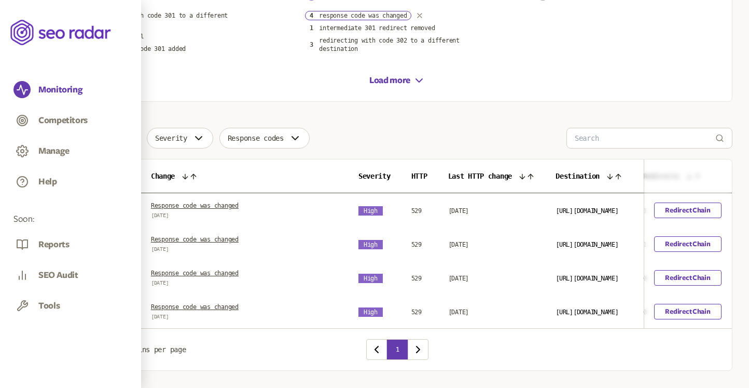
scroll to position [216, 0]
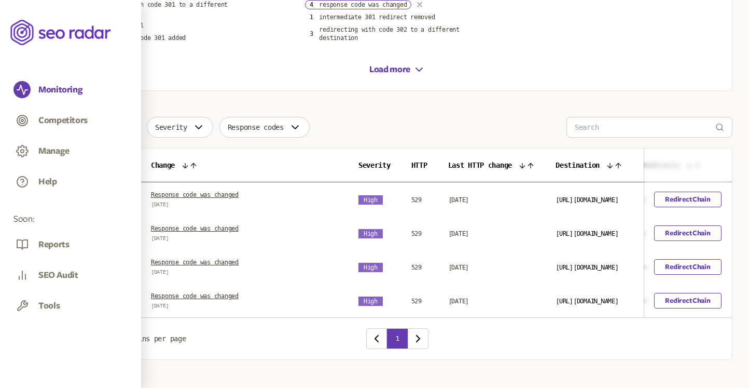
click at [239, 193] on link "Response code was changed" at bounding box center [195, 194] width 88 height 7
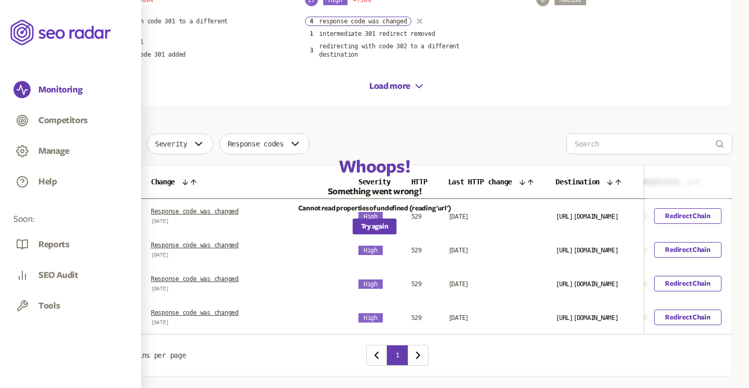
scroll to position [231, 0]
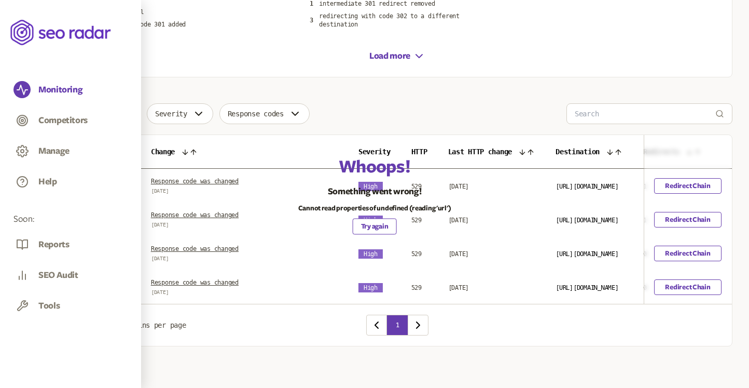
click at [384, 225] on button "Try again" at bounding box center [375, 226] width 44 height 16
click at [233, 177] on link "Response code was changed" at bounding box center [195, 180] width 88 height 7
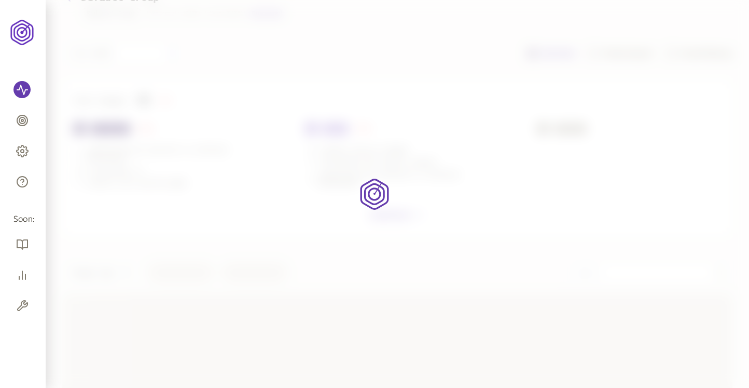
scroll to position [76, 0]
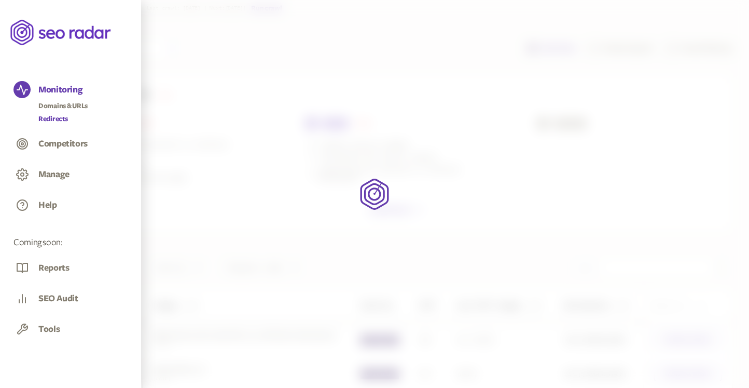
click at [55, 117] on link "Redirects" at bounding box center [62, 119] width 49 height 10
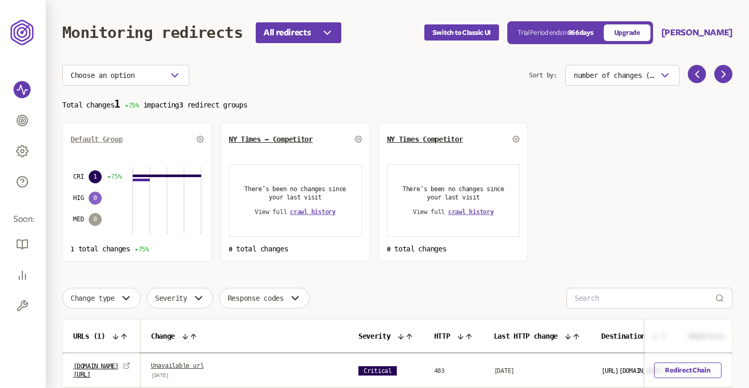
click at [118, 141] on span "Default Group" at bounding box center [97, 139] width 52 height 8
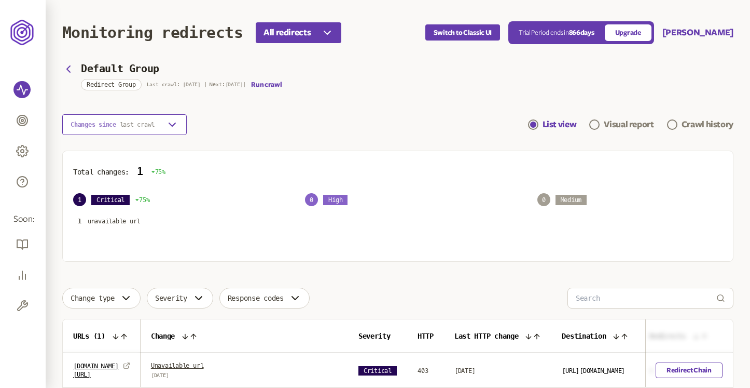
click at [145, 127] on span "last crawl" at bounding box center [137, 124] width 35 height 7
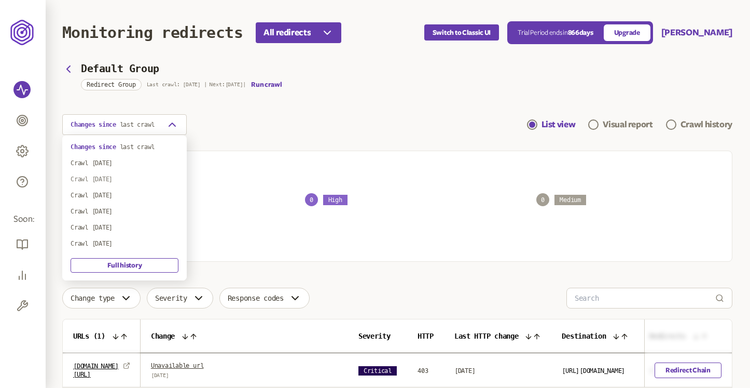
click at [127, 182] on div "Crawl [DATE]" at bounding box center [125, 179] width 108 height 8
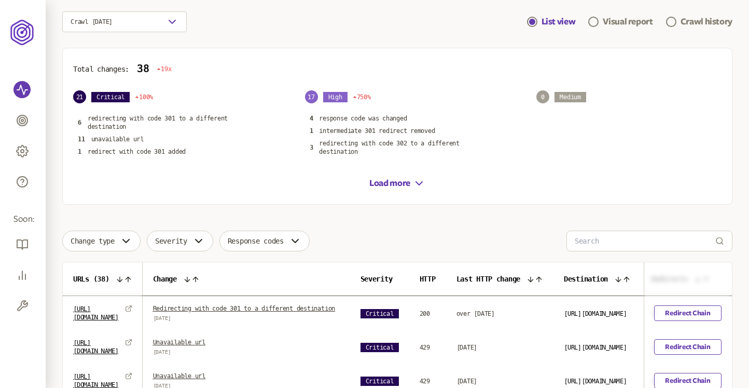
scroll to position [145, 0]
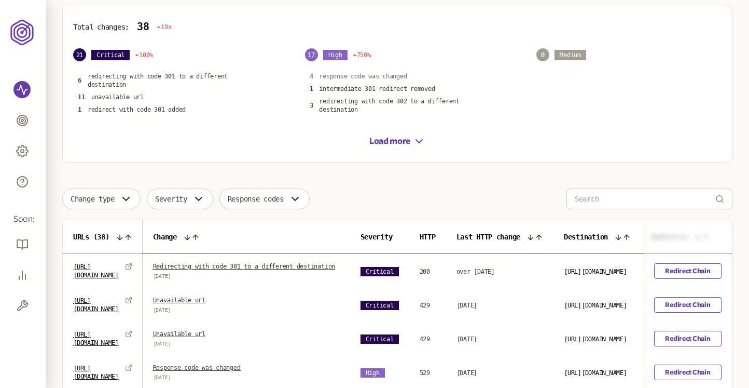
click at [349, 76] on p "response code was changed" at bounding box center [363, 76] width 88 height 8
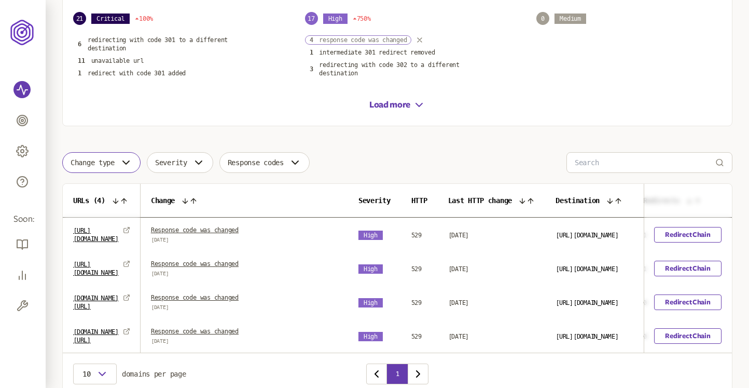
scroll to position [186, 0]
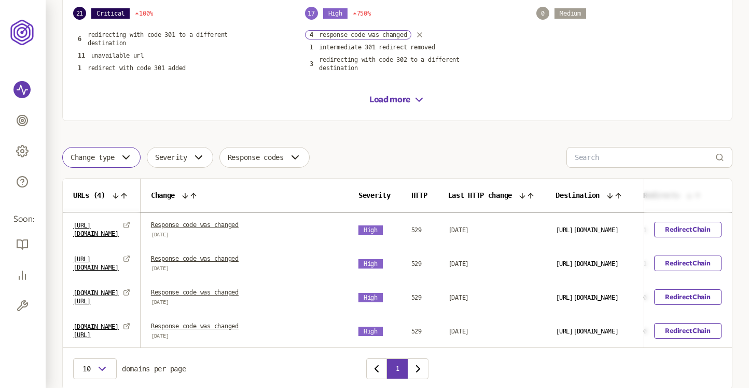
click at [239, 224] on link "Response code was changed" at bounding box center [195, 224] width 88 height 7
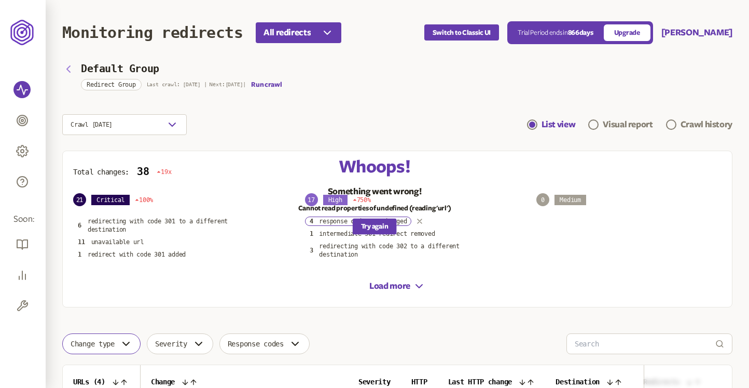
click at [68, 68] on icon "button" at bounding box center [68, 69] width 12 height 12
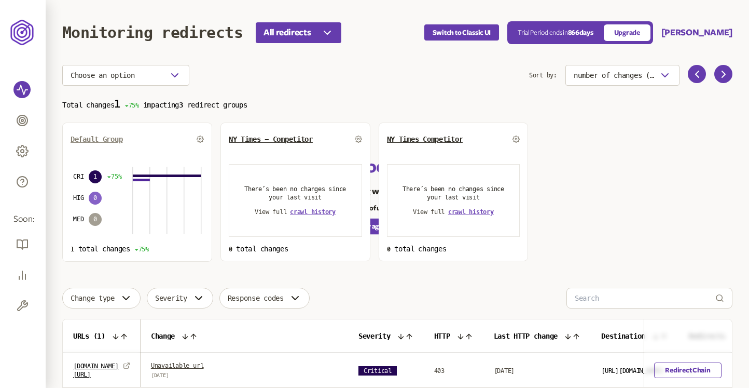
click at [115, 141] on link "Default Group" at bounding box center [97, 139] width 52 height 8
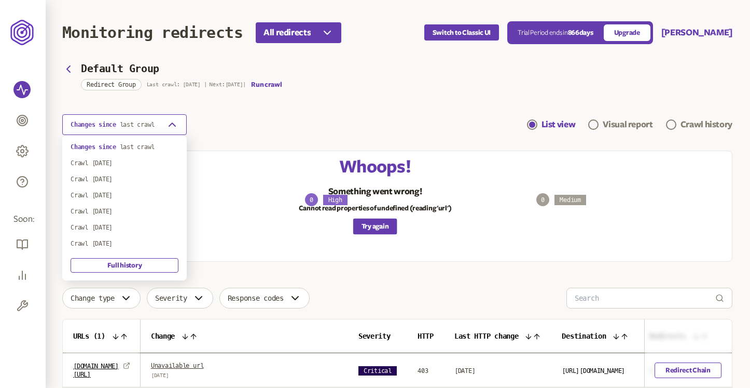
click at [160, 119] on button "Changes since last crawl" at bounding box center [124, 124] width 125 height 21
click at [121, 192] on div "Crawl [DATE]" at bounding box center [125, 195] width 108 height 8
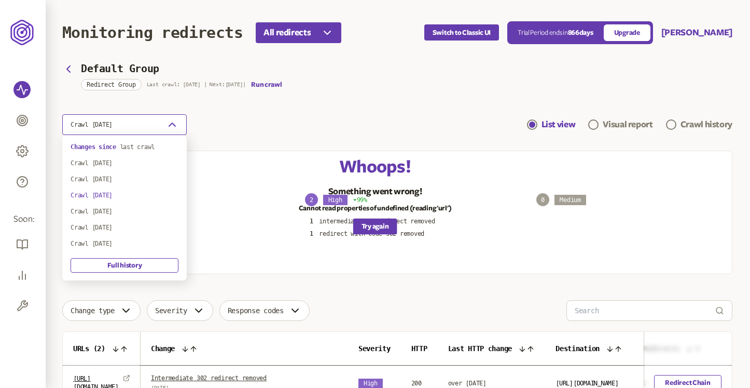
click at [139, 132] on button "Crawl [DATE]" at bounding box center [124, 124] width 125 height 21
click at [124, 181] on div "Crawl [DATE]" at bounding box center [125, 179] width 108 height 8
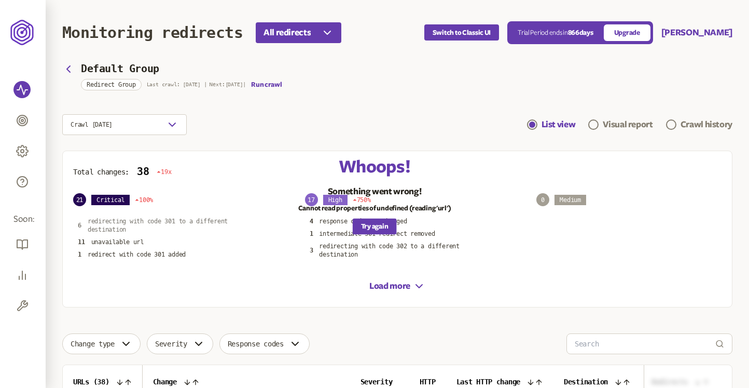
click at [127, 218] on p "redirecting with code 301 to a different destination" at bounding box center [165, 225] width 154 height 17
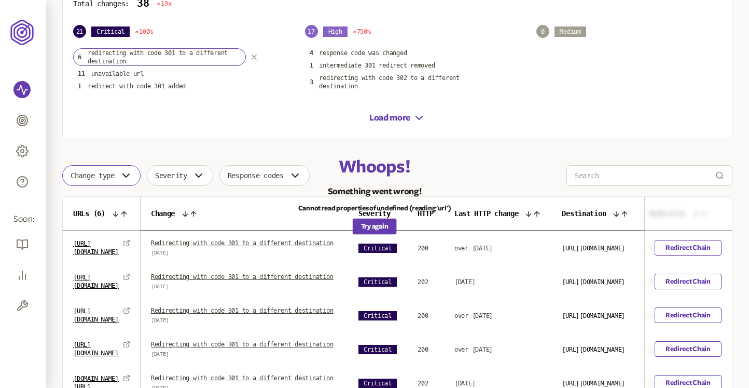
scroll to position [182, 0]
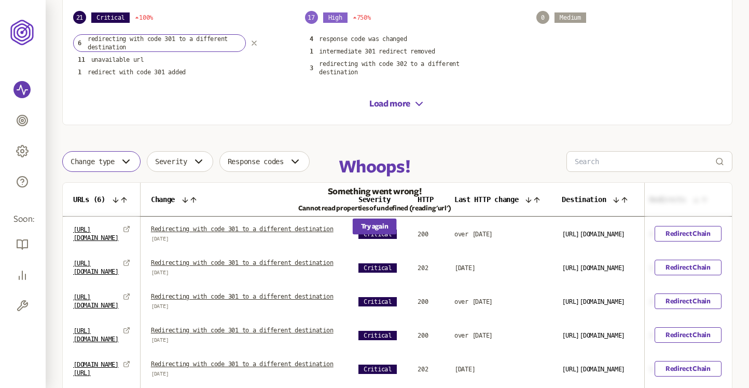
click at [263, 226] on link "Redirecting with code 301 to a different destination" at bounding box center [242, 228] width 183 height 7
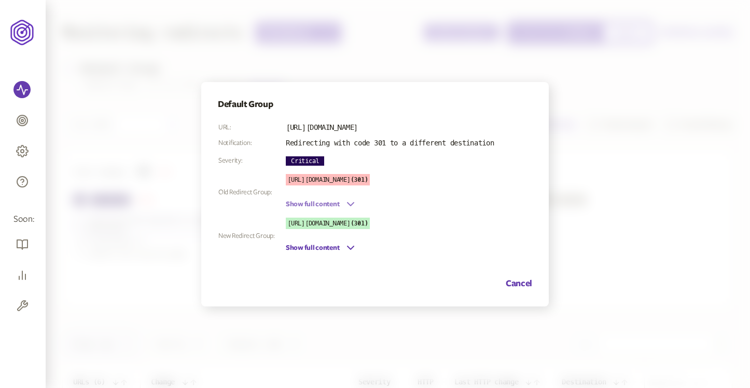
click at [327, 201] on button "Show full content" at bounding box center [321, 204] width 71 height 12
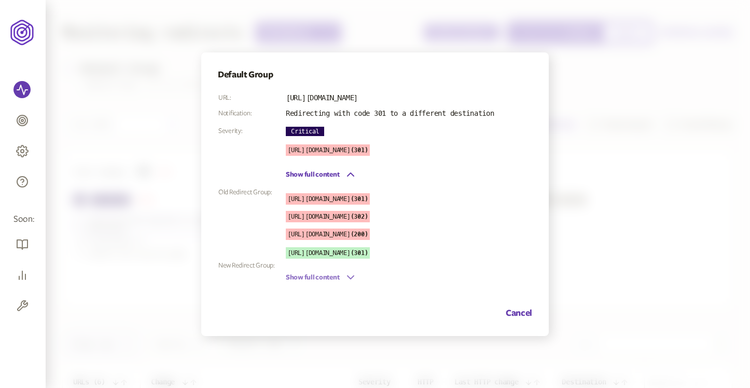
click at [334, 274] on button "Show full content" at bounding box center [321, 277] width 71 height 12
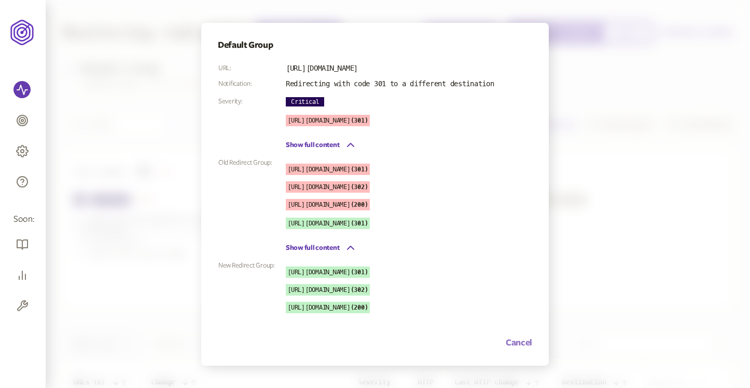
click at [516, 339] on button "Cancel" at bounding box center [519, 342] width 26 height 12
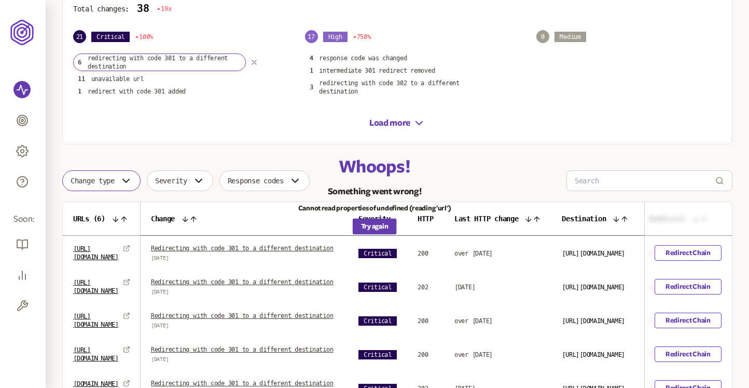
scroll to position [182, 0]
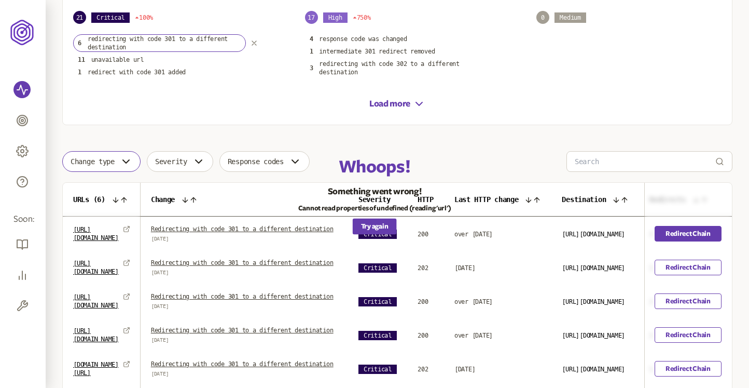
click at [689, 237] on link "Redirect Chain" at bounding box center [688, 234] width 67 height 16
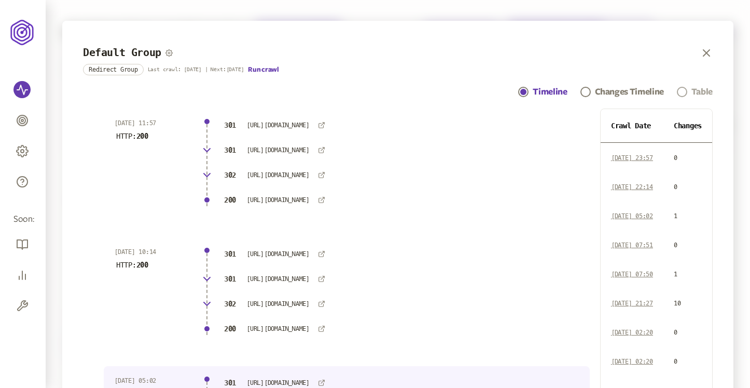
click at [681, 90] on span "Navigation" at bounding box center [682, 92] width 10 height 10
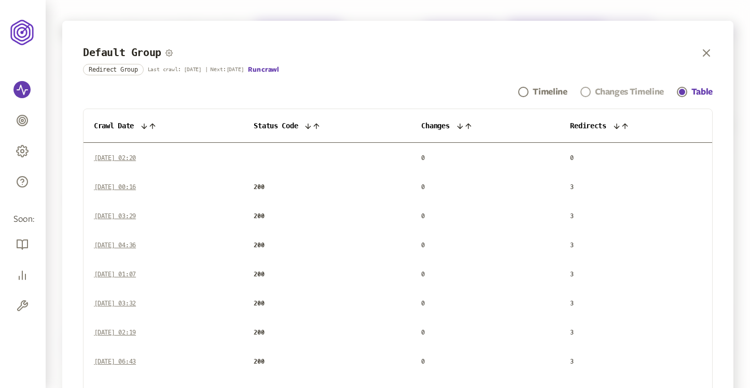
click at [615, 89] on div "Changes Timeline" at bounding box center [629, 92] width 69 height 12
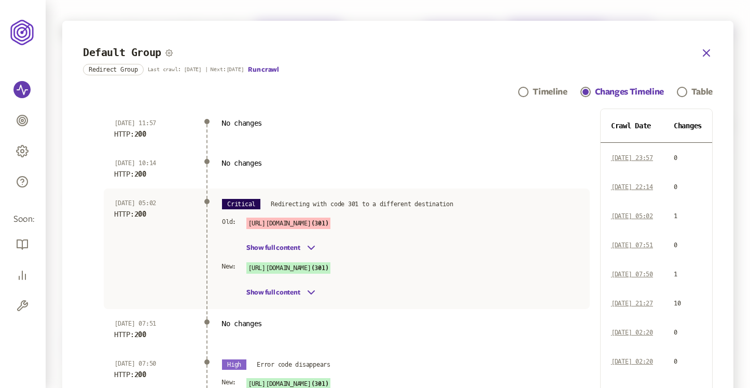
click at [705, 53] on icon "button" at bounding box center [706, 53] width 6 height 6
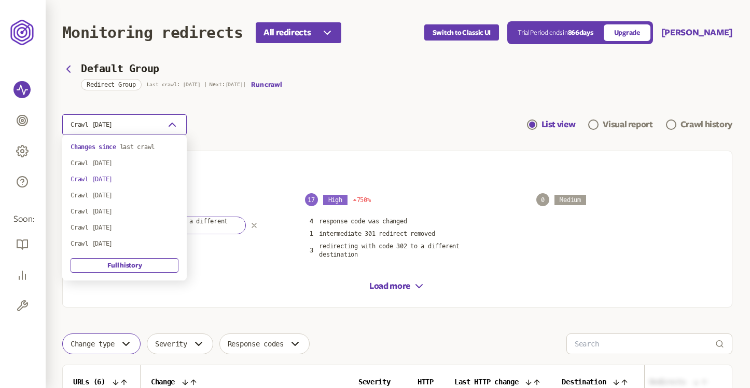
click at [165, 128] on button "Crawl [DATE]" at bounding box center [124, 124] width 125 height 21
click at [130, 194] on div "Crawl [DATE]" at bounding box center [125, 195] width 108 height 8
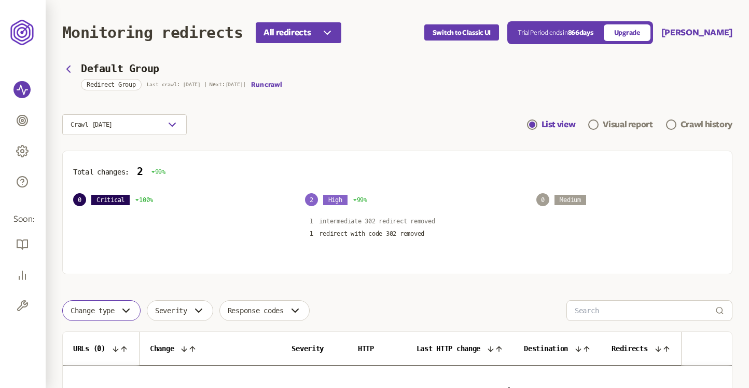
click at [366, 223] on p "intermediate 302 redirect removed" at bounding box center [377, 221] width 116 height 8
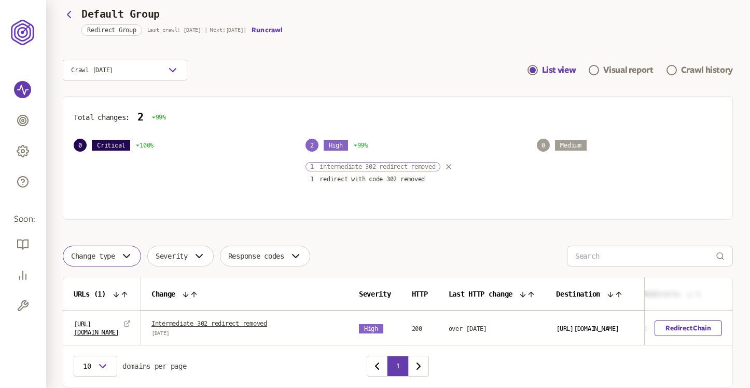
scroll to position [96, 0]
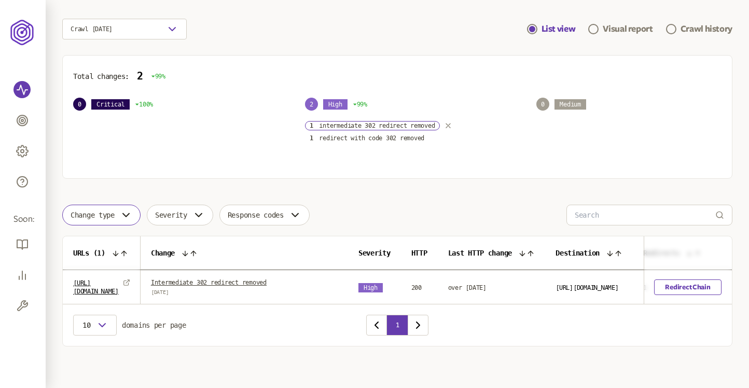
click at [267, 283] on link "Intermediate 302 redirect removed" at bounding box center [209, 282] width 116 height 7
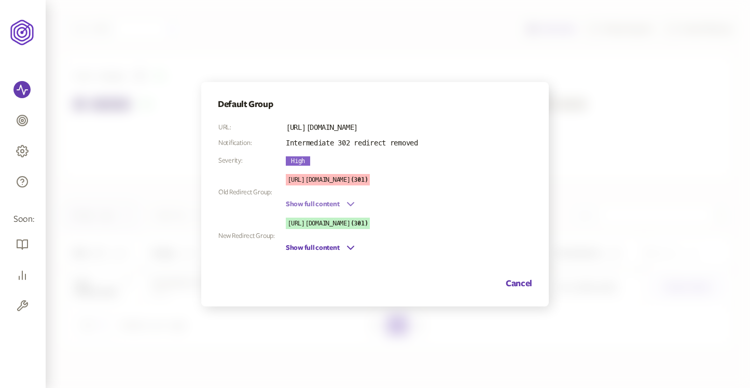
click at [326, 201] on button "Show full content" at bounding box center [321, 204] width 71 height 12
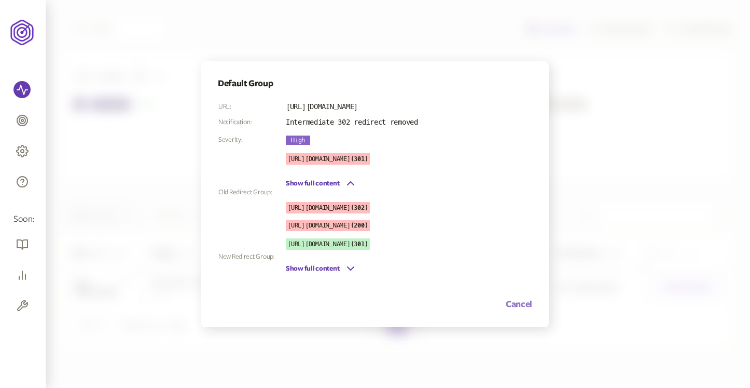
click at [520, 300] on button "Cancel" at bounding box center [519, 304] width 26 height 12
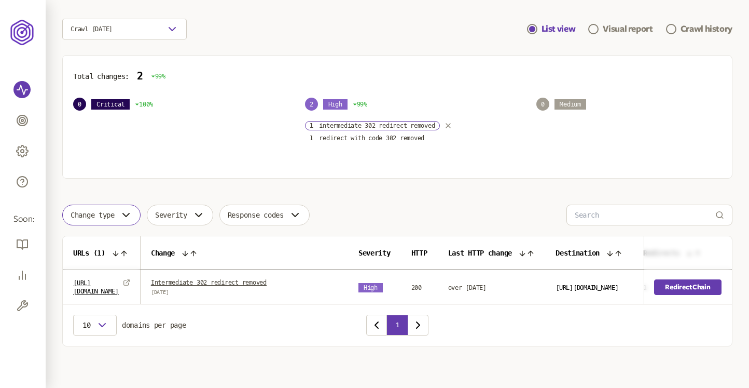
click at [698, 288] on link "Redirect Chain" at bounding box center [688, 287] width 67 height 16
